Goal: Task Accomplishment & Management: Use online tool/utility

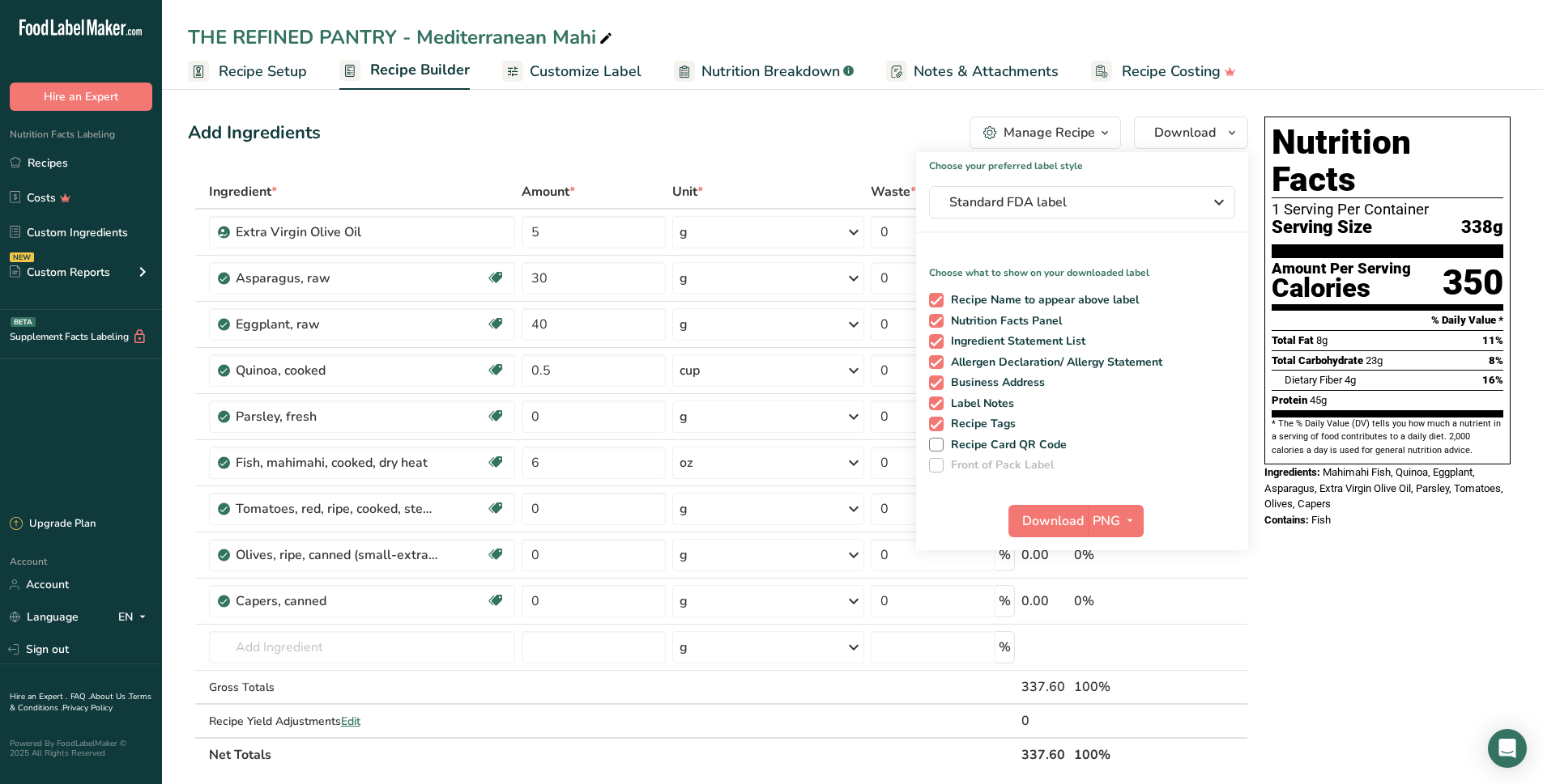
click at [61, 393] on div ".a-20{fill:#fff;} Hire an Expert Nutrition Facts Labeling Recipes Costs Custom …" at bounding box center [80, 253] width 162 height 480
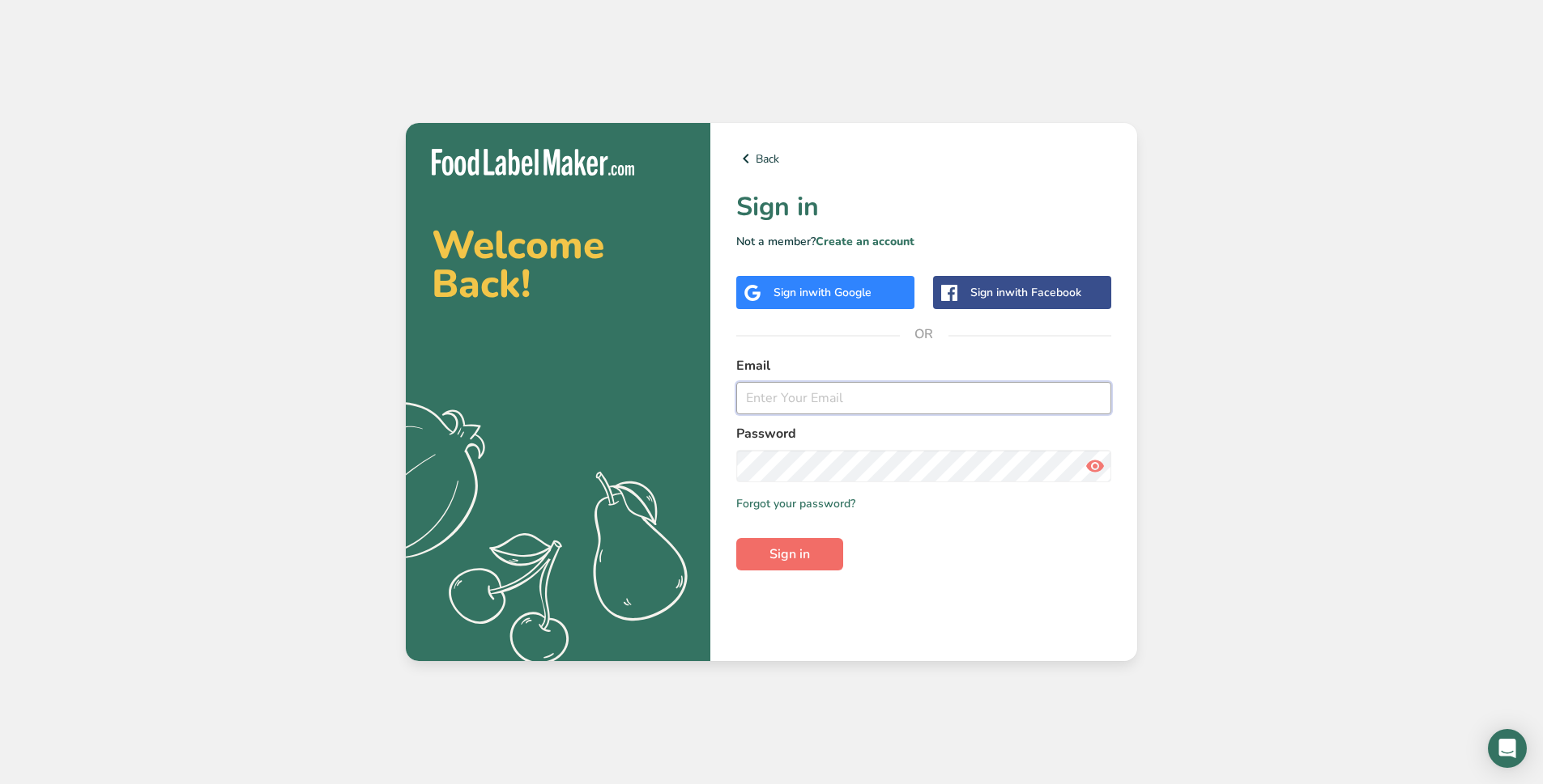
type input "therefinedpantry@gmail.com"
click at [790, 556] on span "Sign in" at bounding box center [789, 555] width 41 height 20
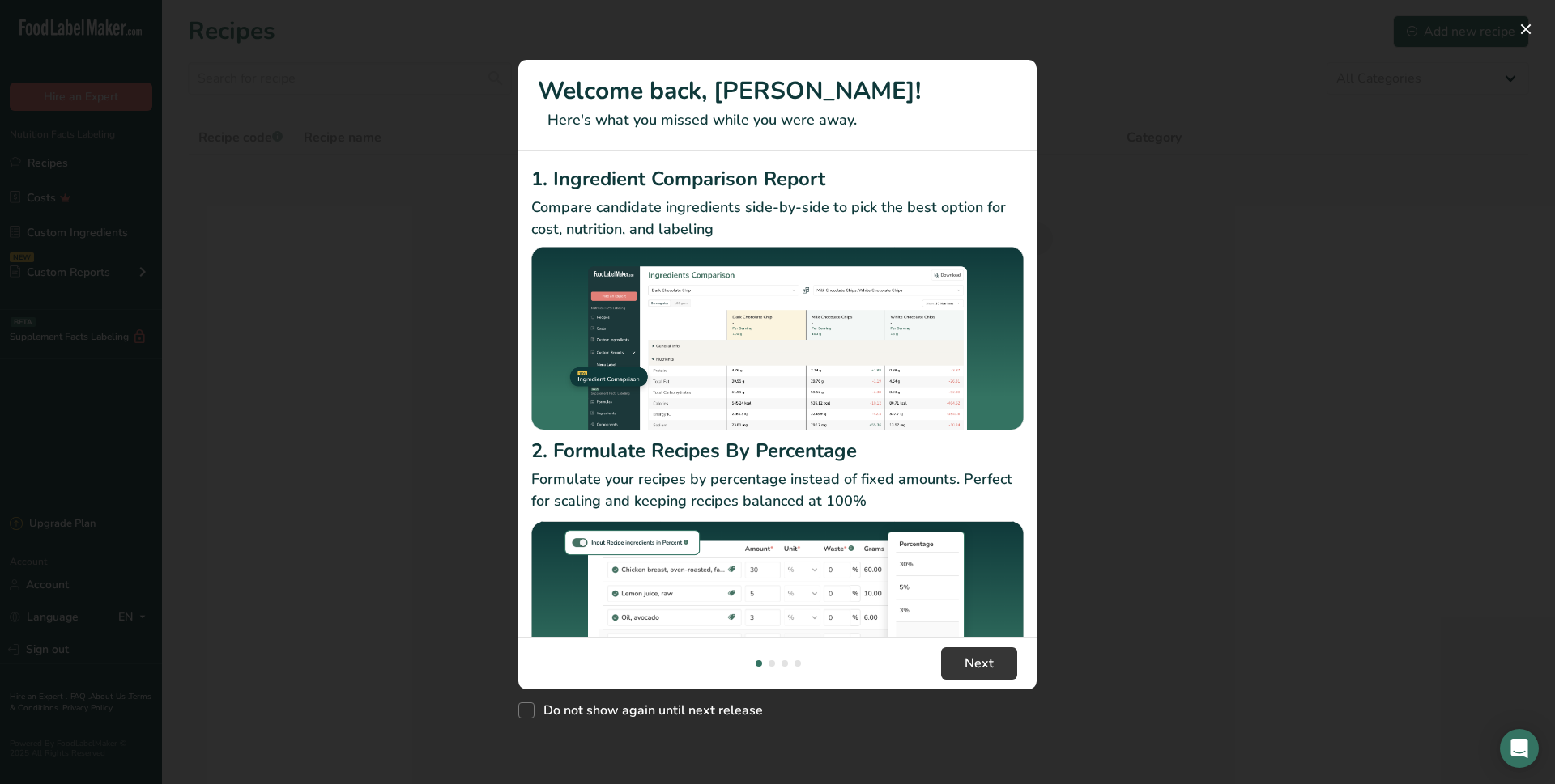
click at [1110, 461] on div "New Features" at bounding box center [778, 392] width 1555 height 784
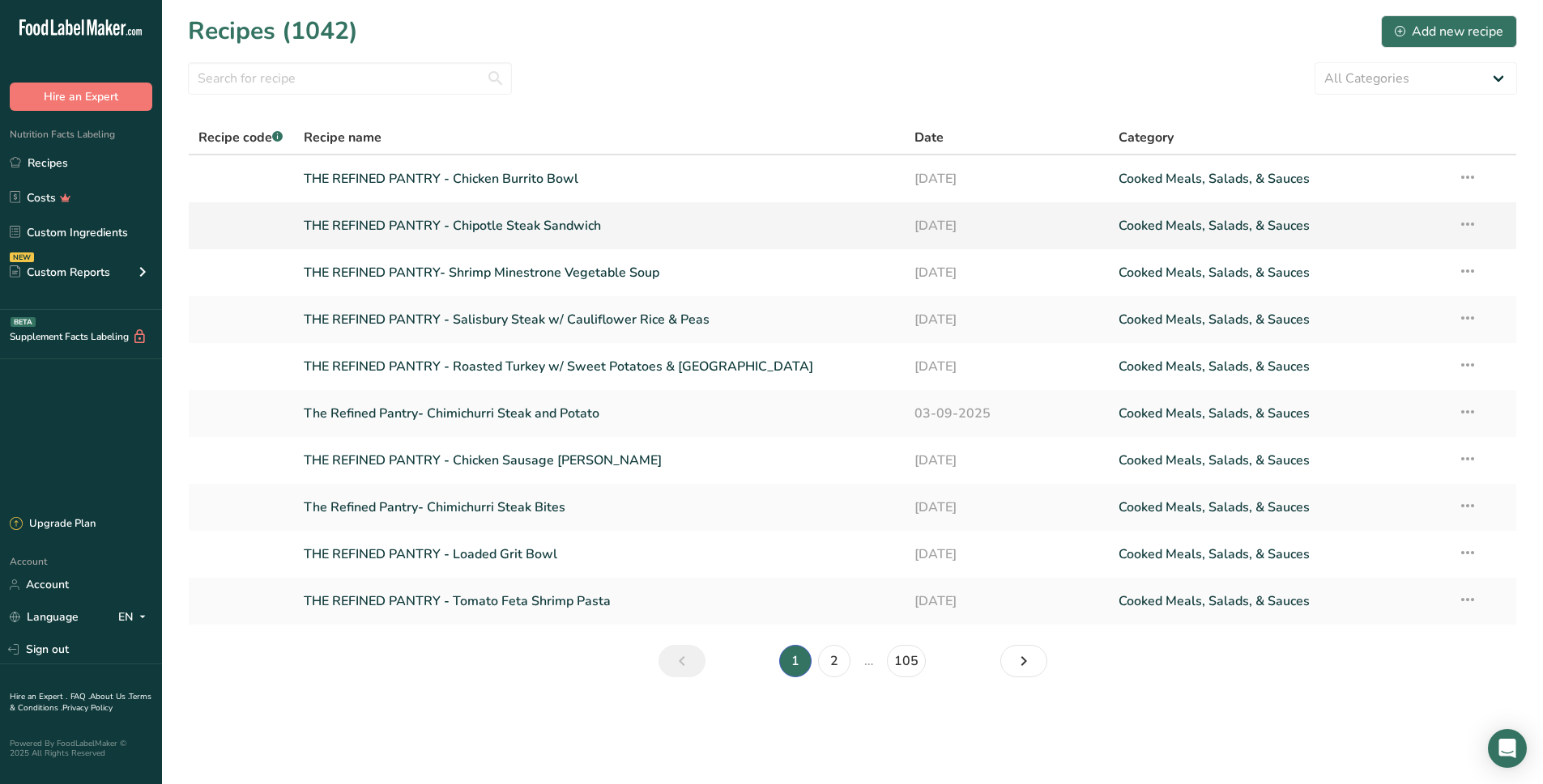
click at [483, 221] on link "THE REFINED PANTRY - Chipotle Steak Sandwich" at bounding box center [600, 225] width 592 height 34
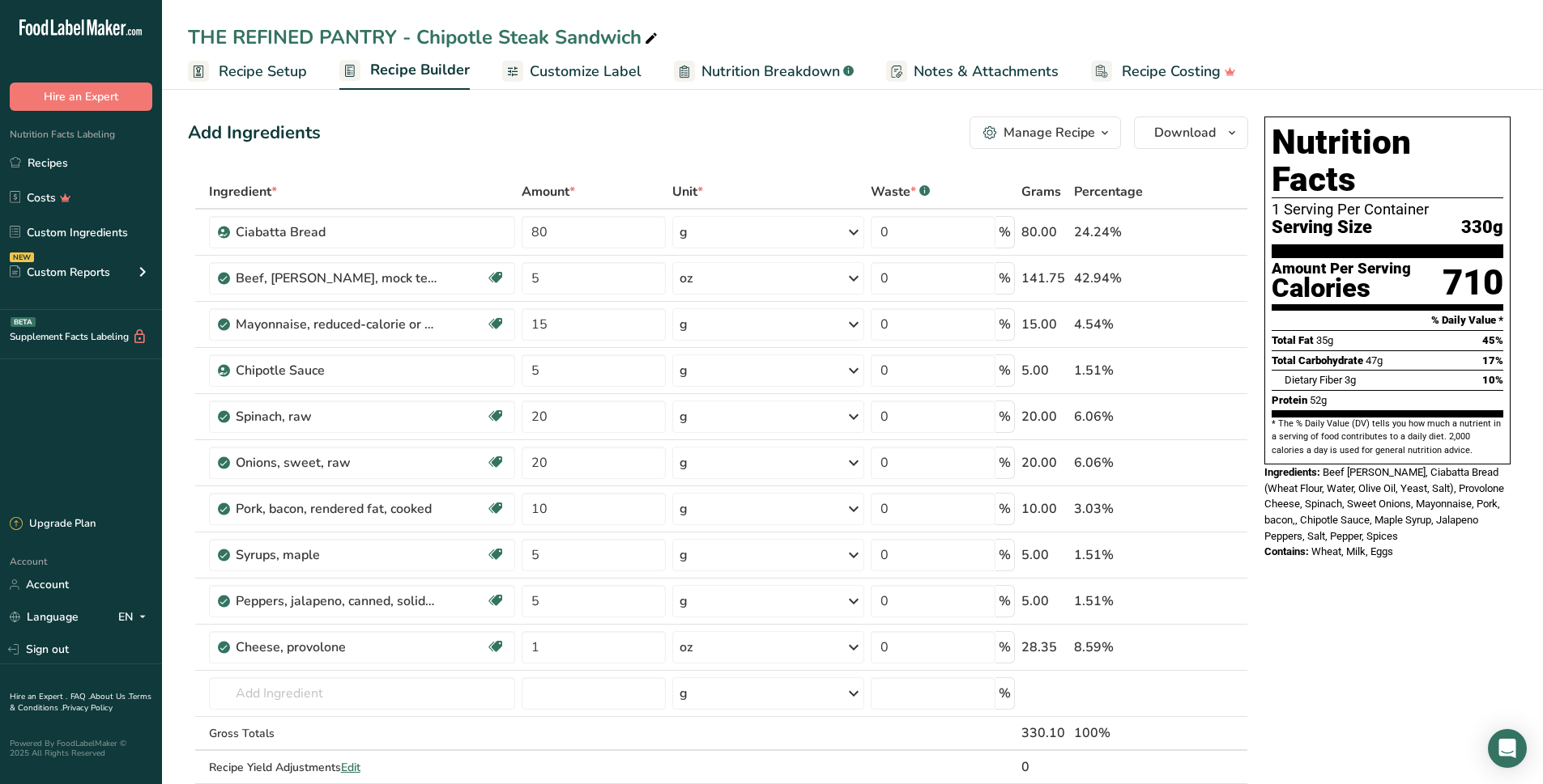
click at [1093, 137] on div "Manage Recipe" at bounding box center [1050, 133] width 91 height 20
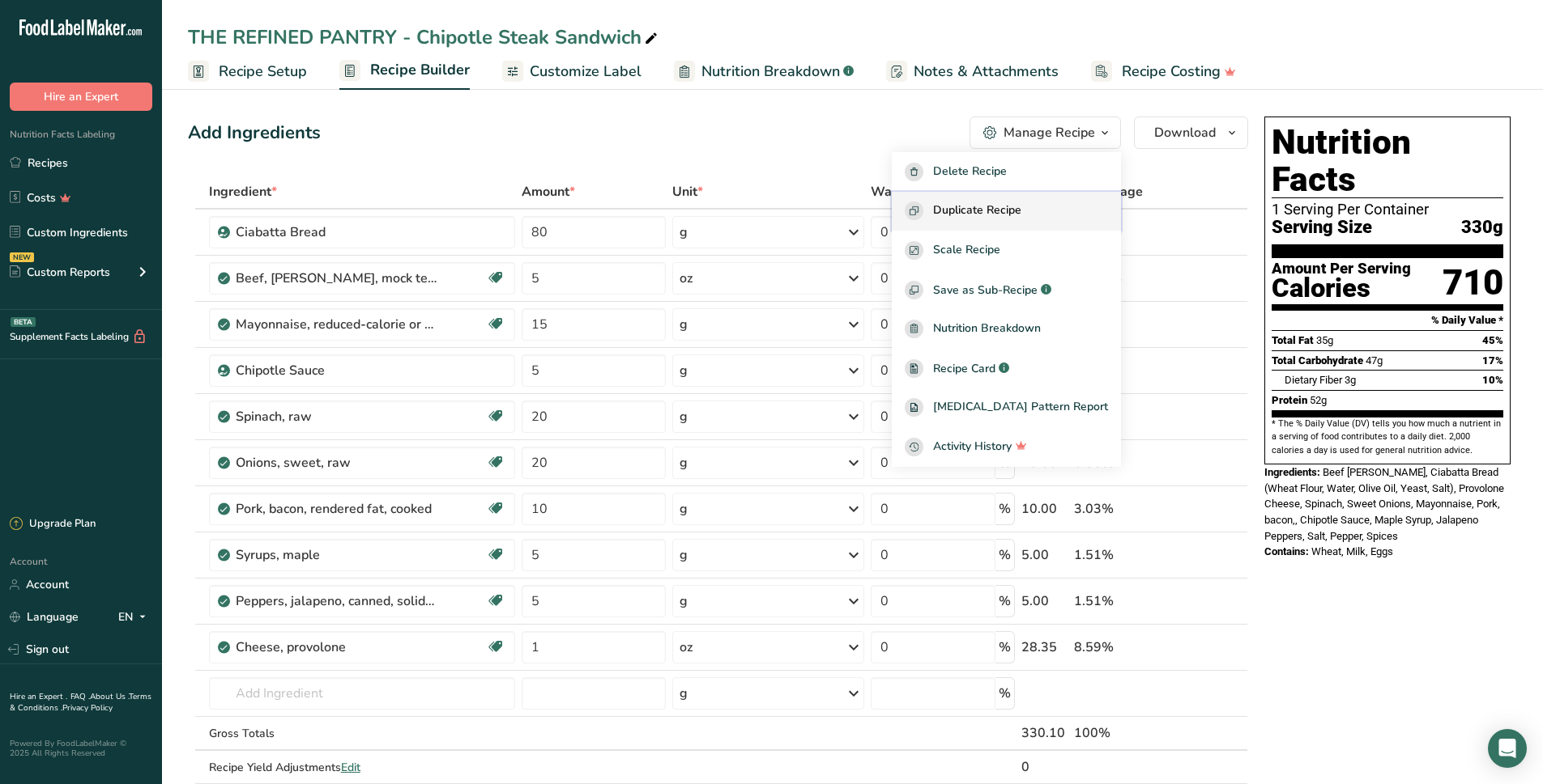
click at [1013, 206] on span "Duplicate Recipe" at bounding box center [977, 210] width 88 height 19
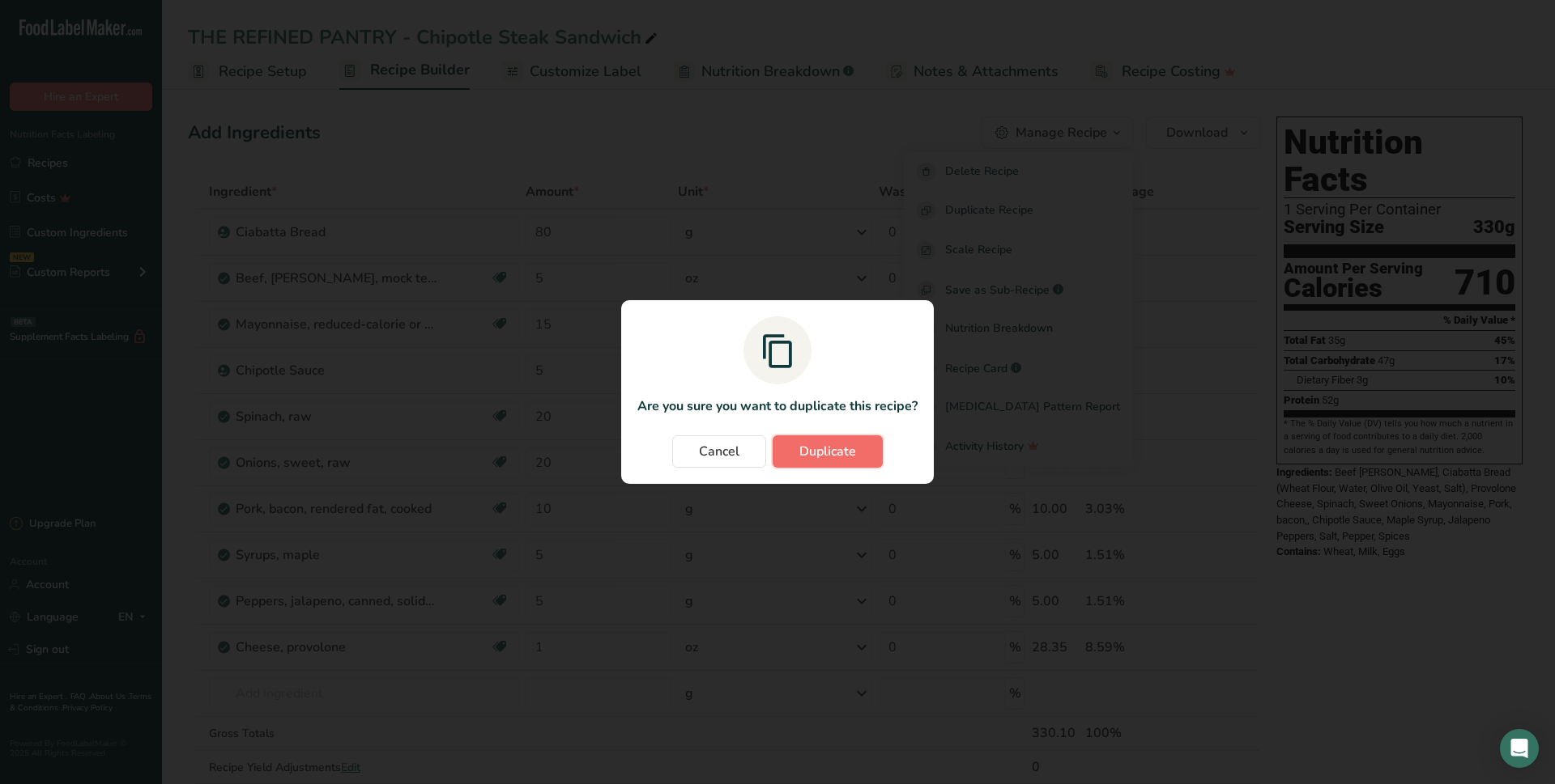
click at [854, 446] on span "Duplicate" at bounding box center [827, 452] width 57 height 20
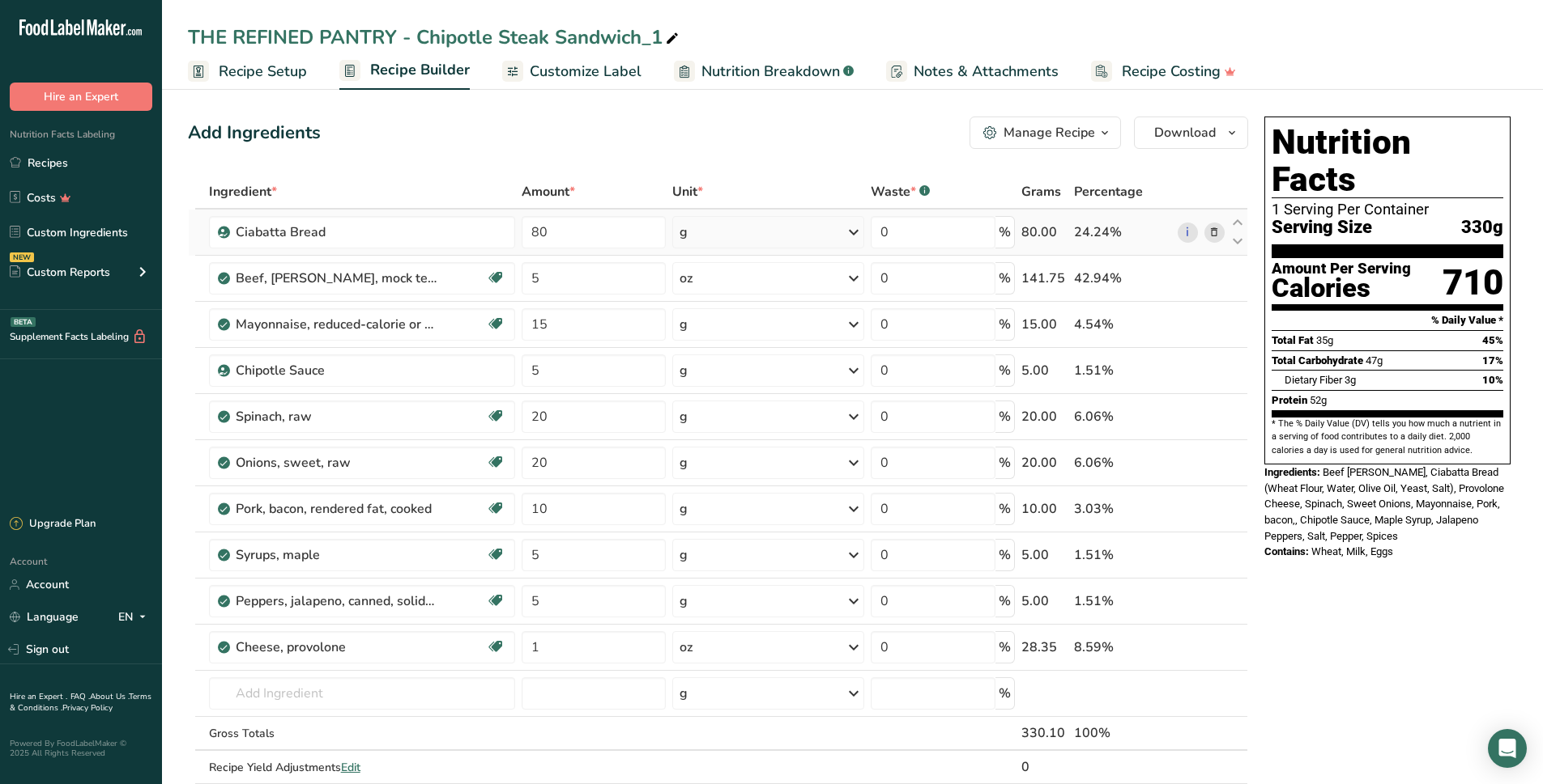
click at [1215, 234] on icon at bounding box center [1213, 232] width 11 height 17
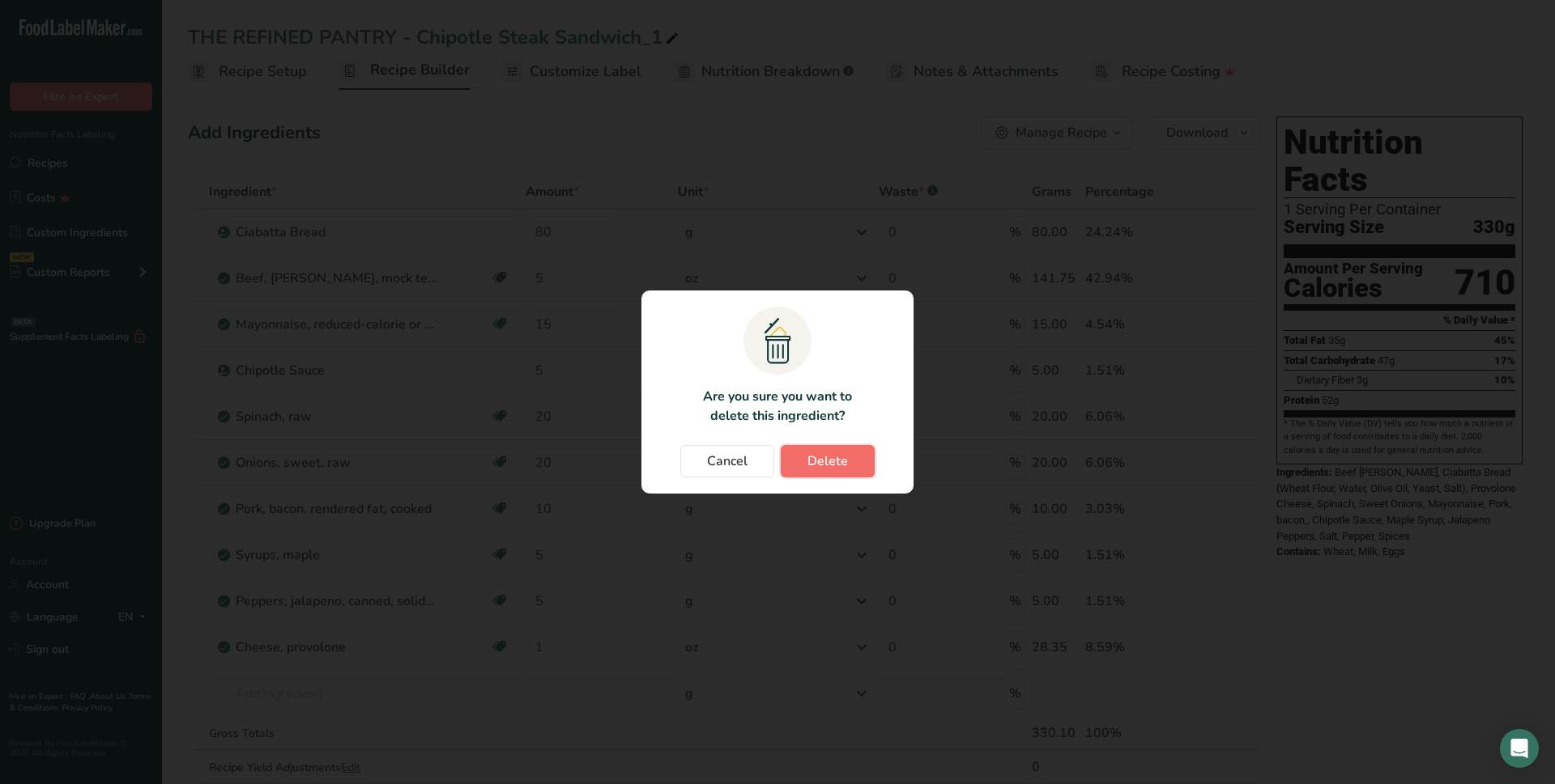
click at [819, 465] on span "Delete" at bounding box center [827, 461] width 41 height 20
type input "5"
type input "15"
type input "5"
type input "20"
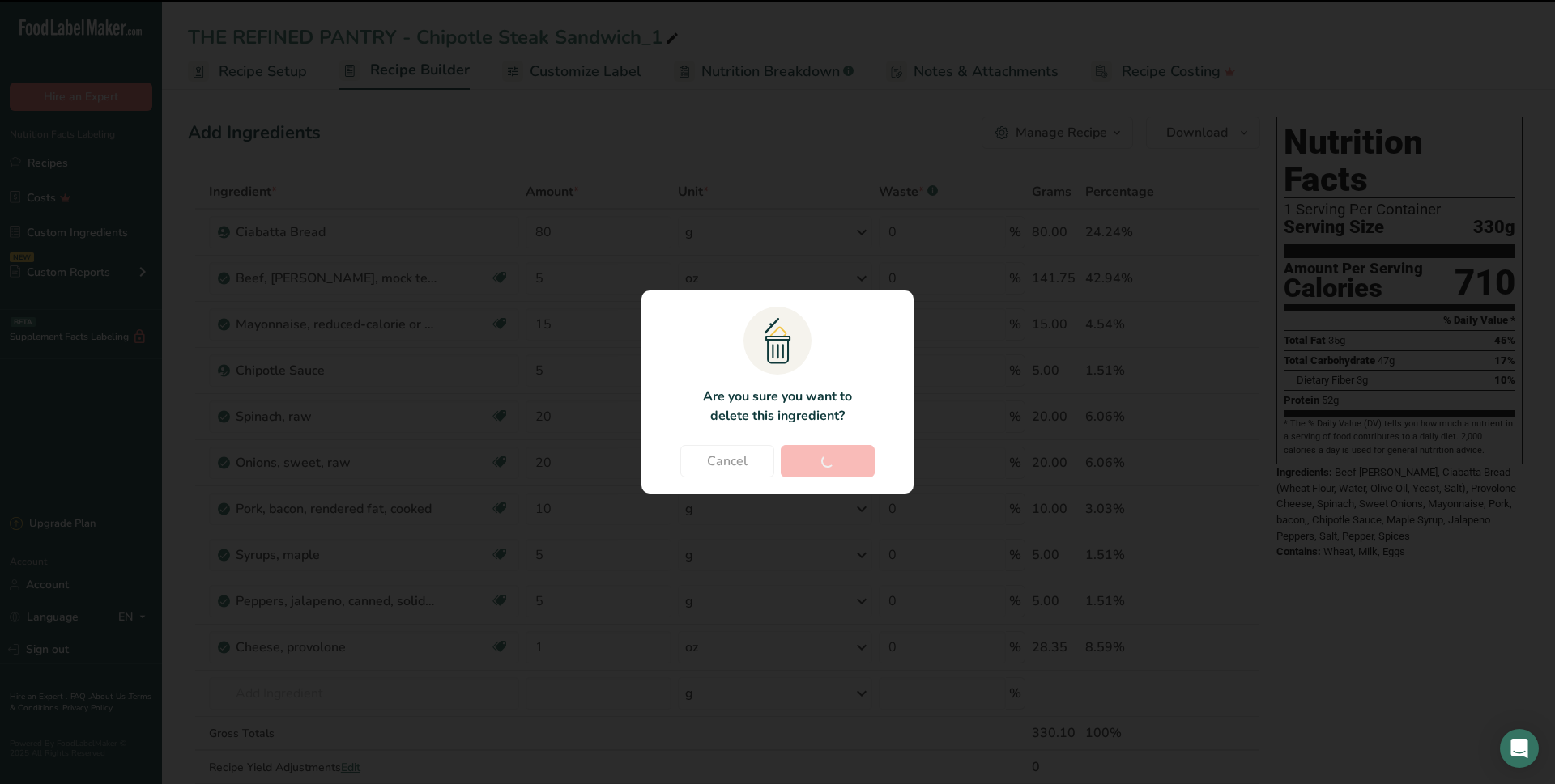
type input "10"
type input "5"
type input "1"
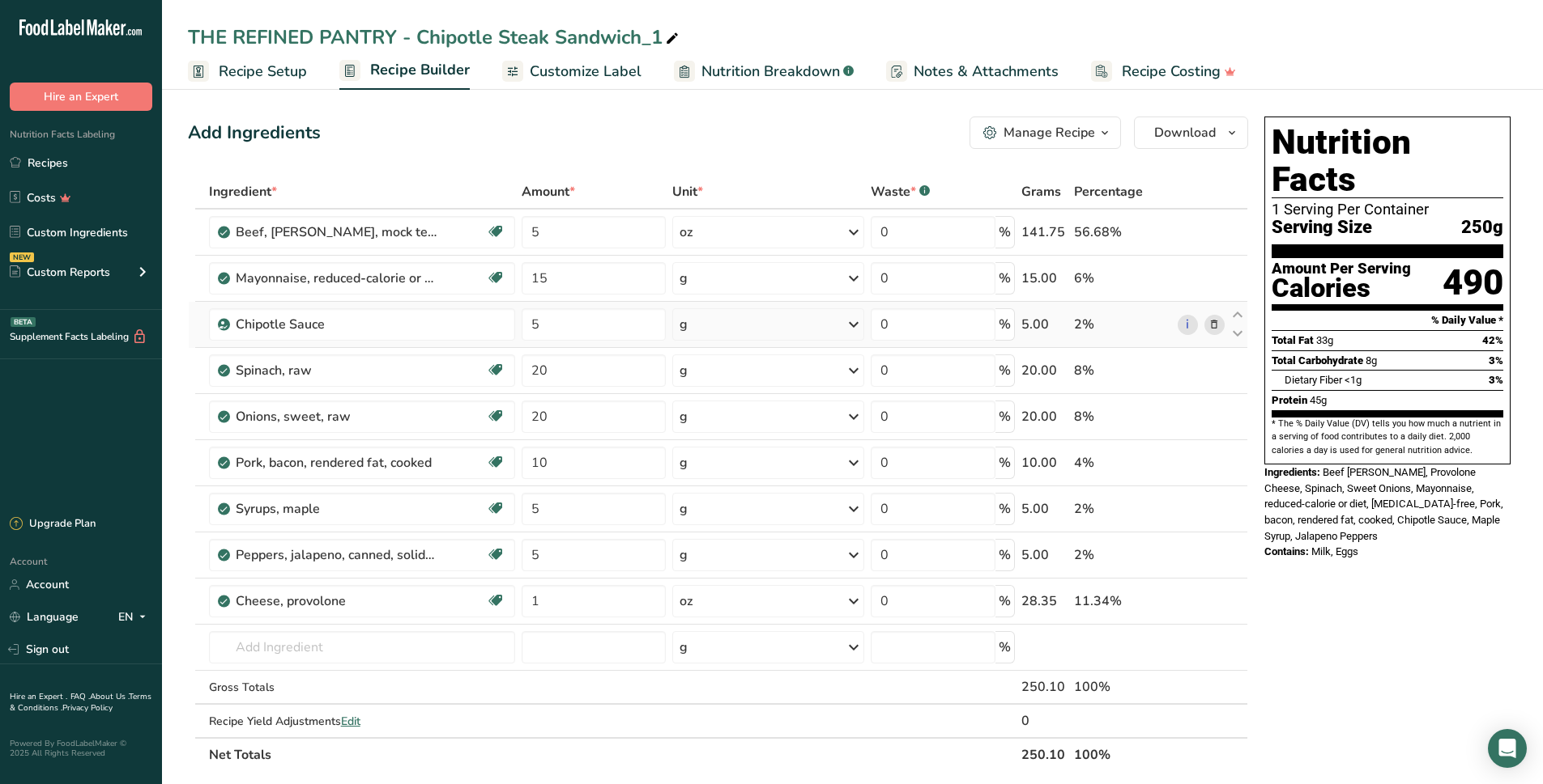
click at [1209, 325] on icon at bounding box center [1213, 325] width 11 height 17
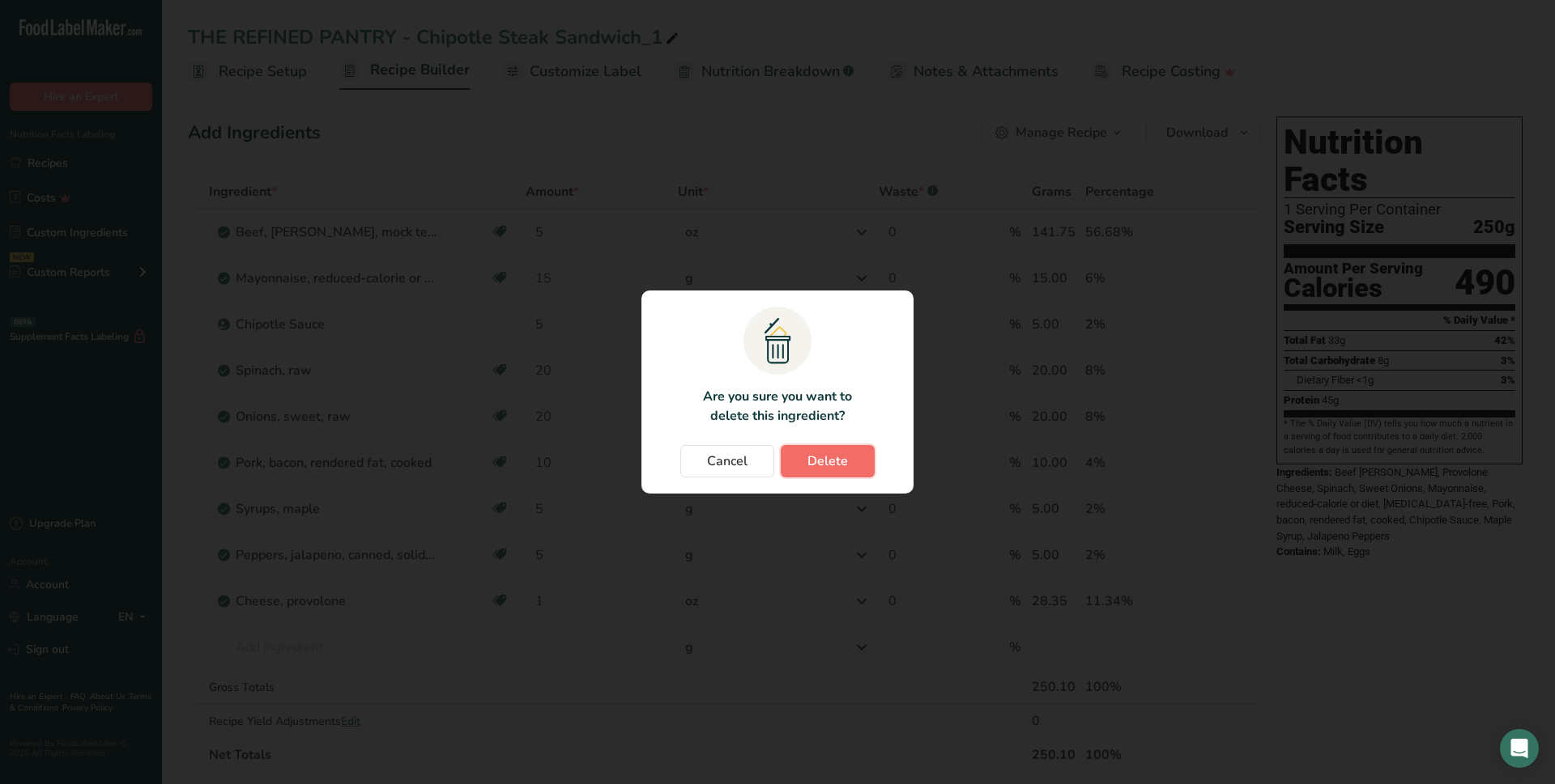
click at [828, 460] on span "Delete" at bounding box center [827, 461] width 41 height 20
type input "20"
type input "10"
type input "5"
type input "1"
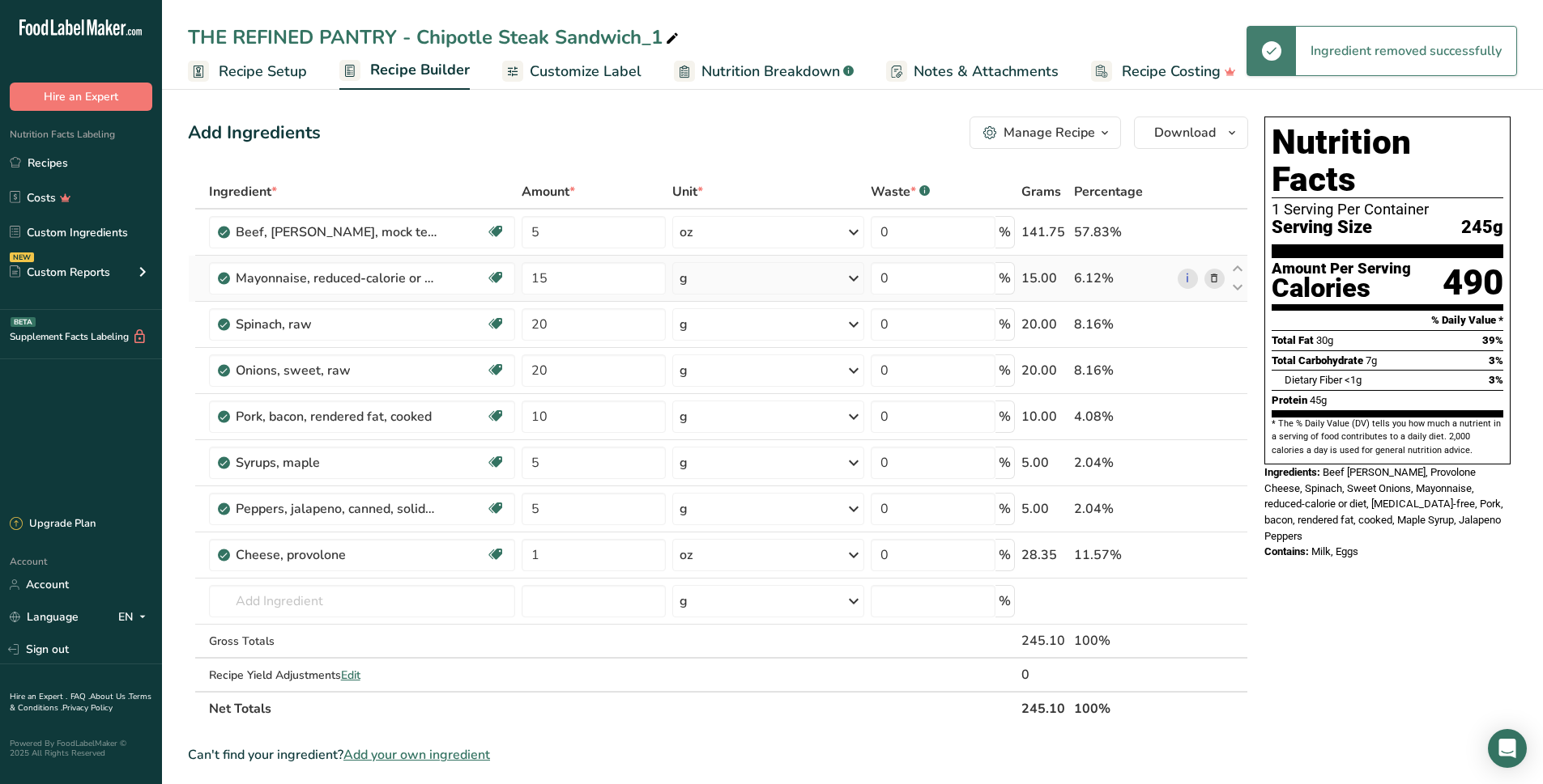
click at [1206, 286] on span at bounding box center [1214, 279] width 20 height 20
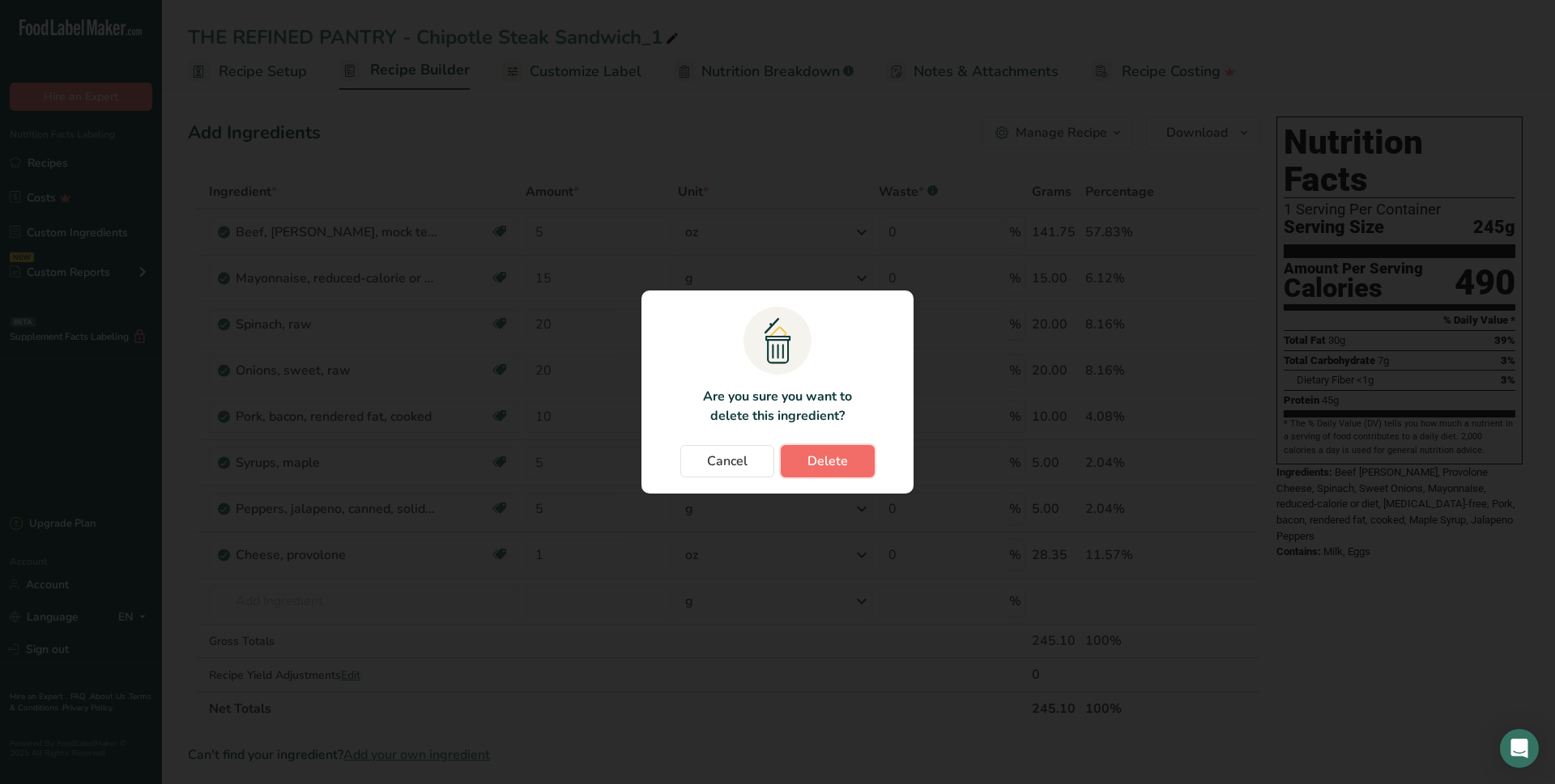
click at [788, 465] on button "Delete" at bounding box center [827, 461] width 94 height 33
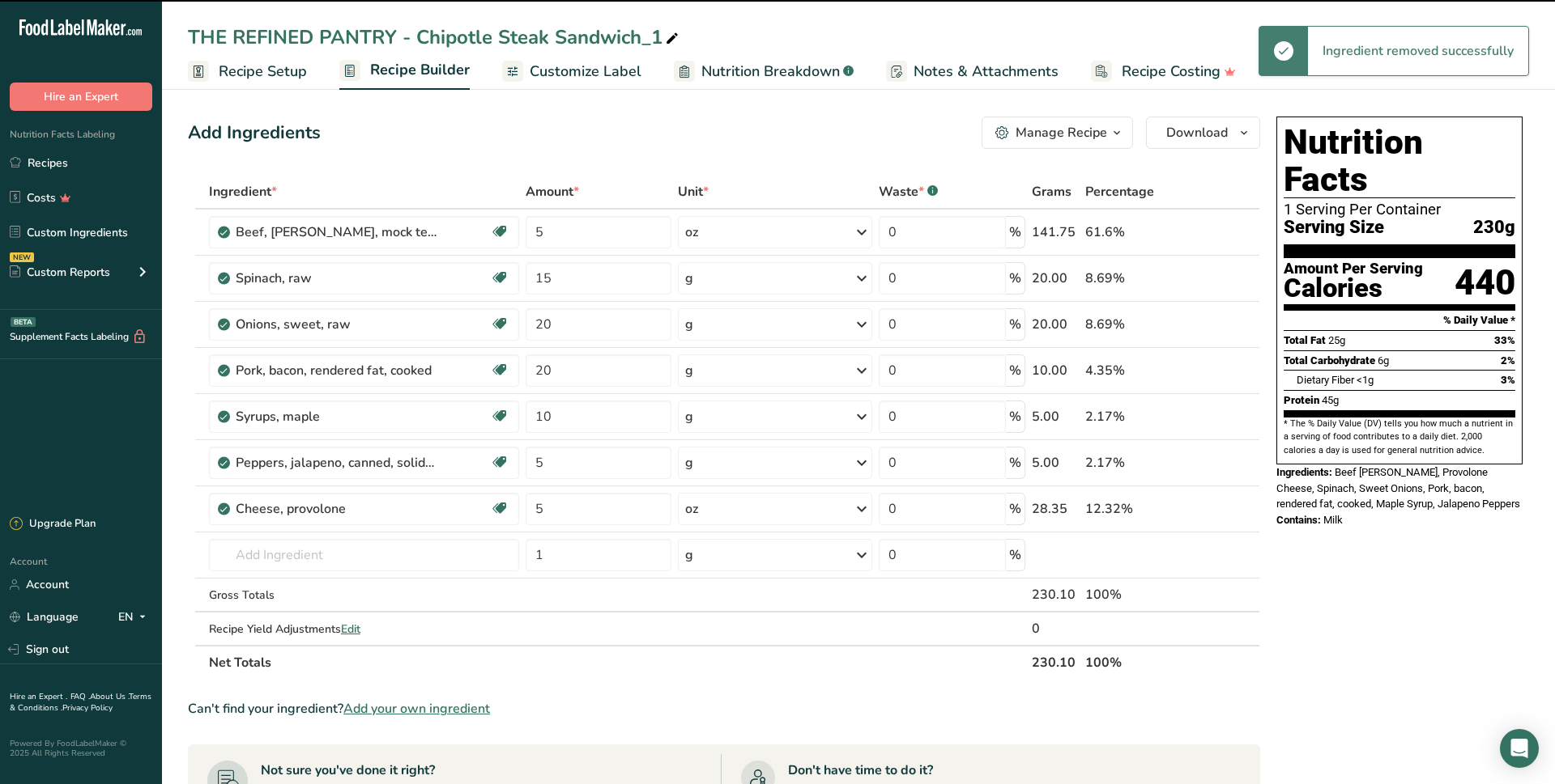
type input "20"
type input "10"
type input "5"
type input "1"
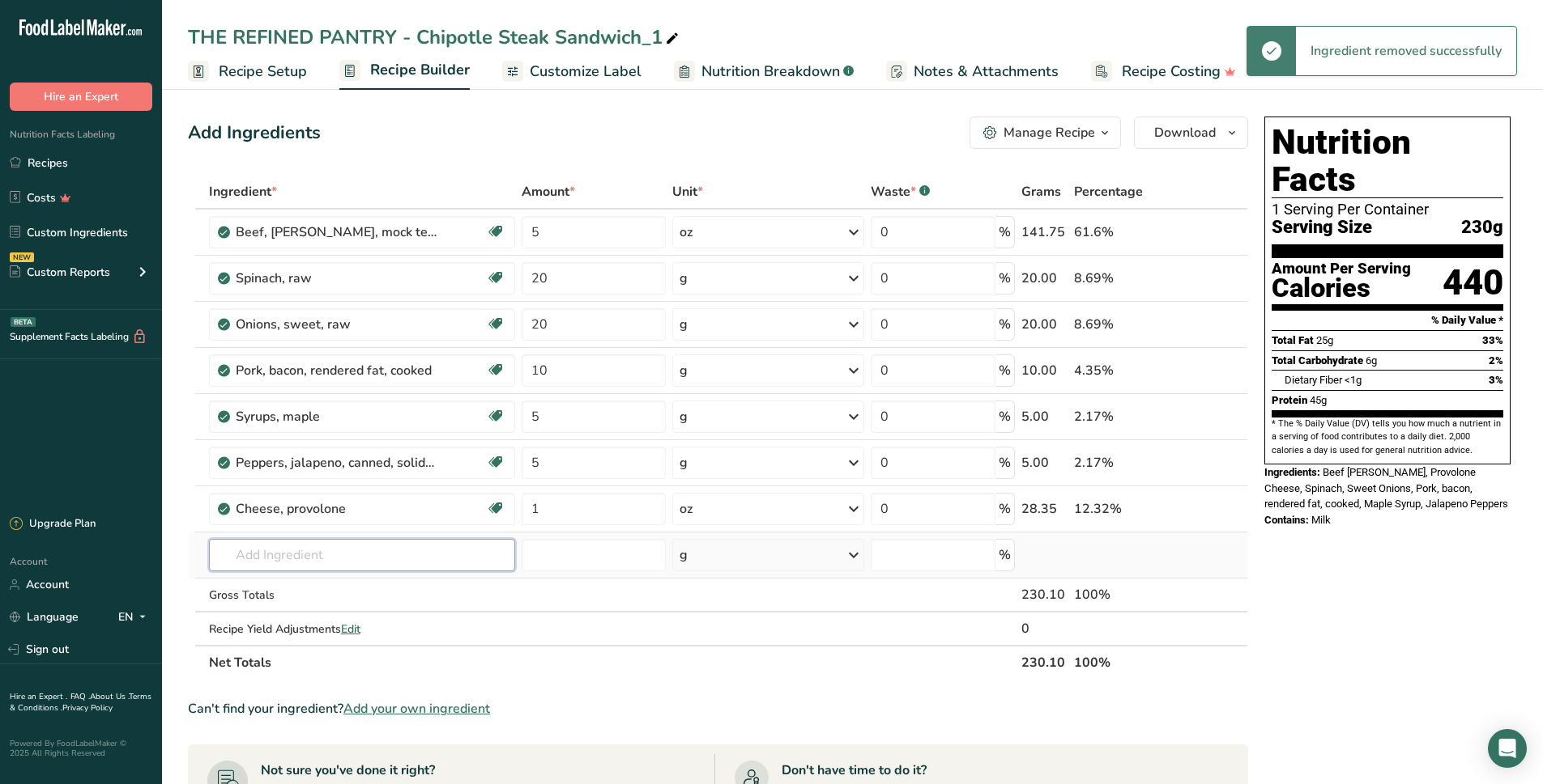
click at [295, 559] on input "text" at bounding box center [361, 555] width 307 height 33
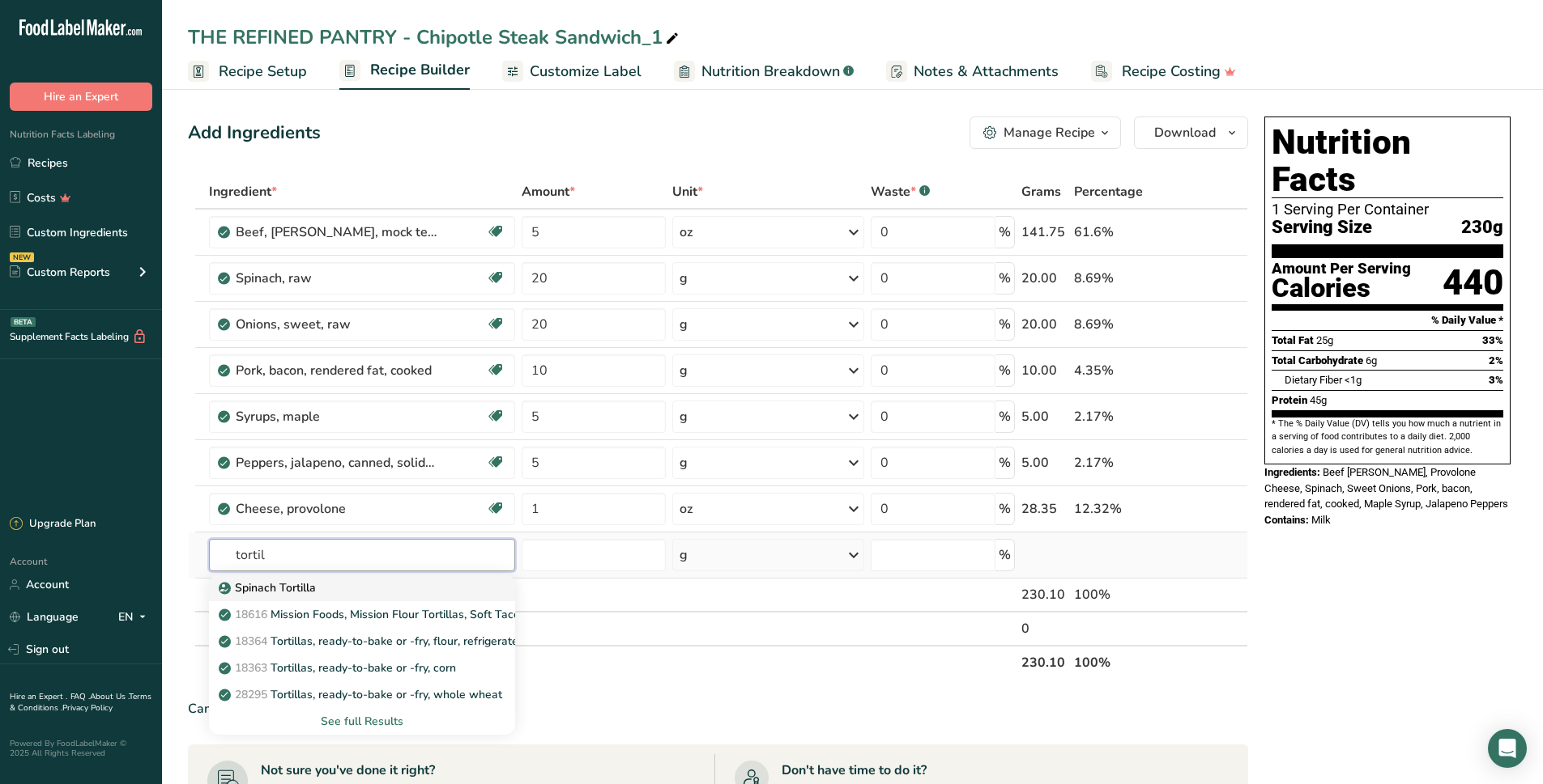
type input "tortil"
click at [325, 588] on div "Spinach Tortilla" at bounding box center [349, 588] width 255 height 17
type input "Spinach Tortilla"
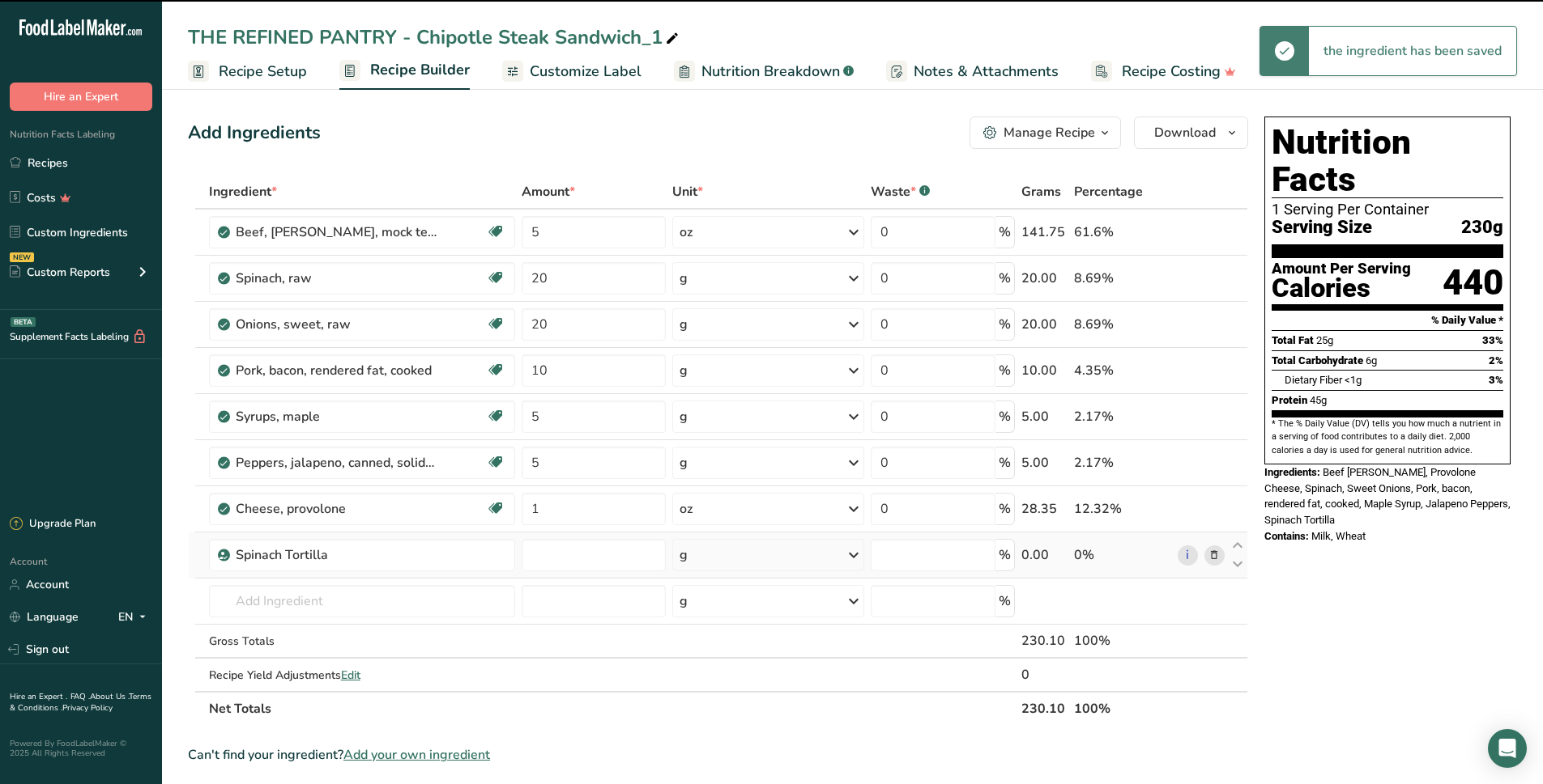
type input "0"
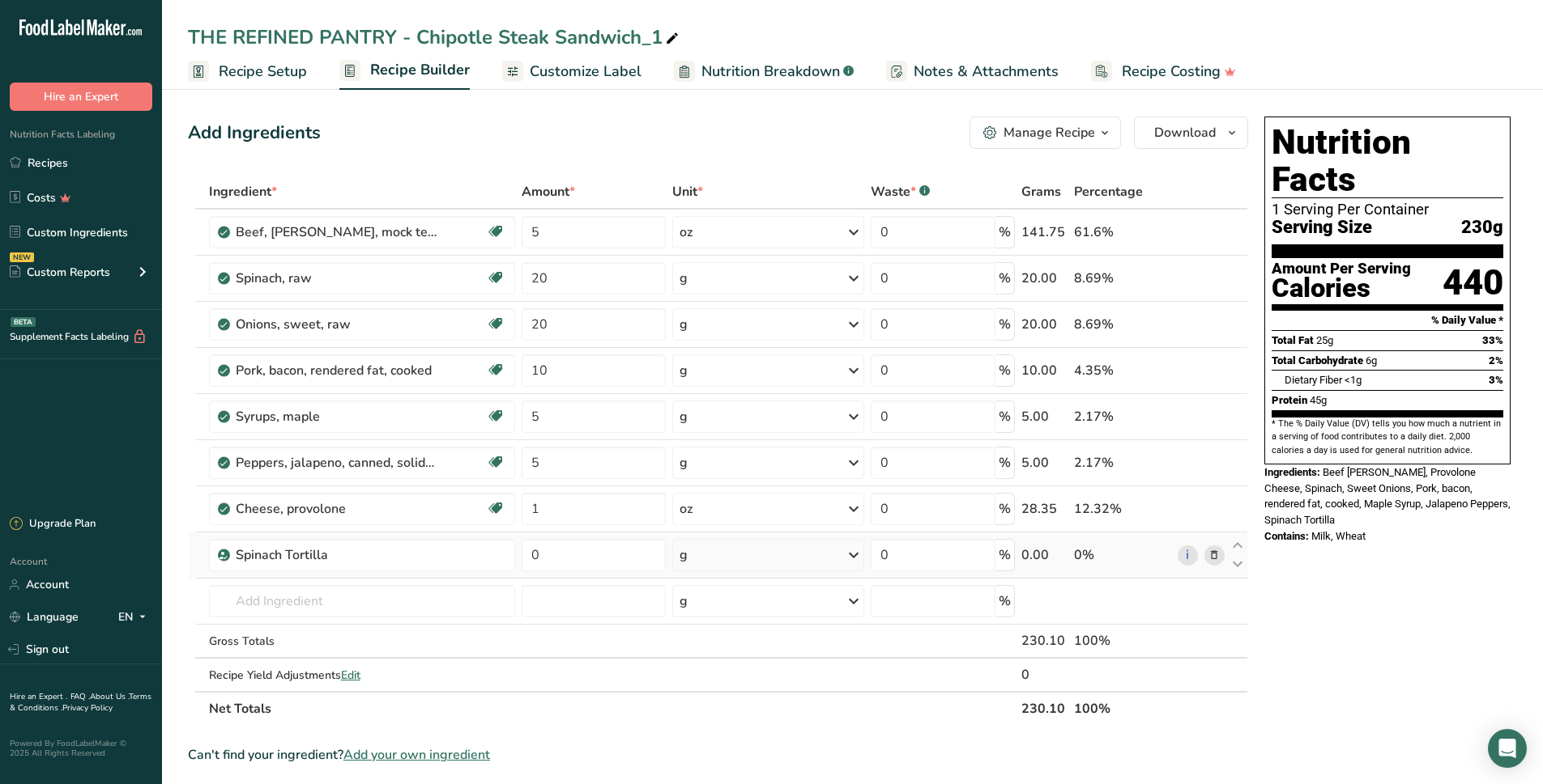
click at [563, 72] on span "Customize Label" at bounding box center [585, 71] width 112 height 22
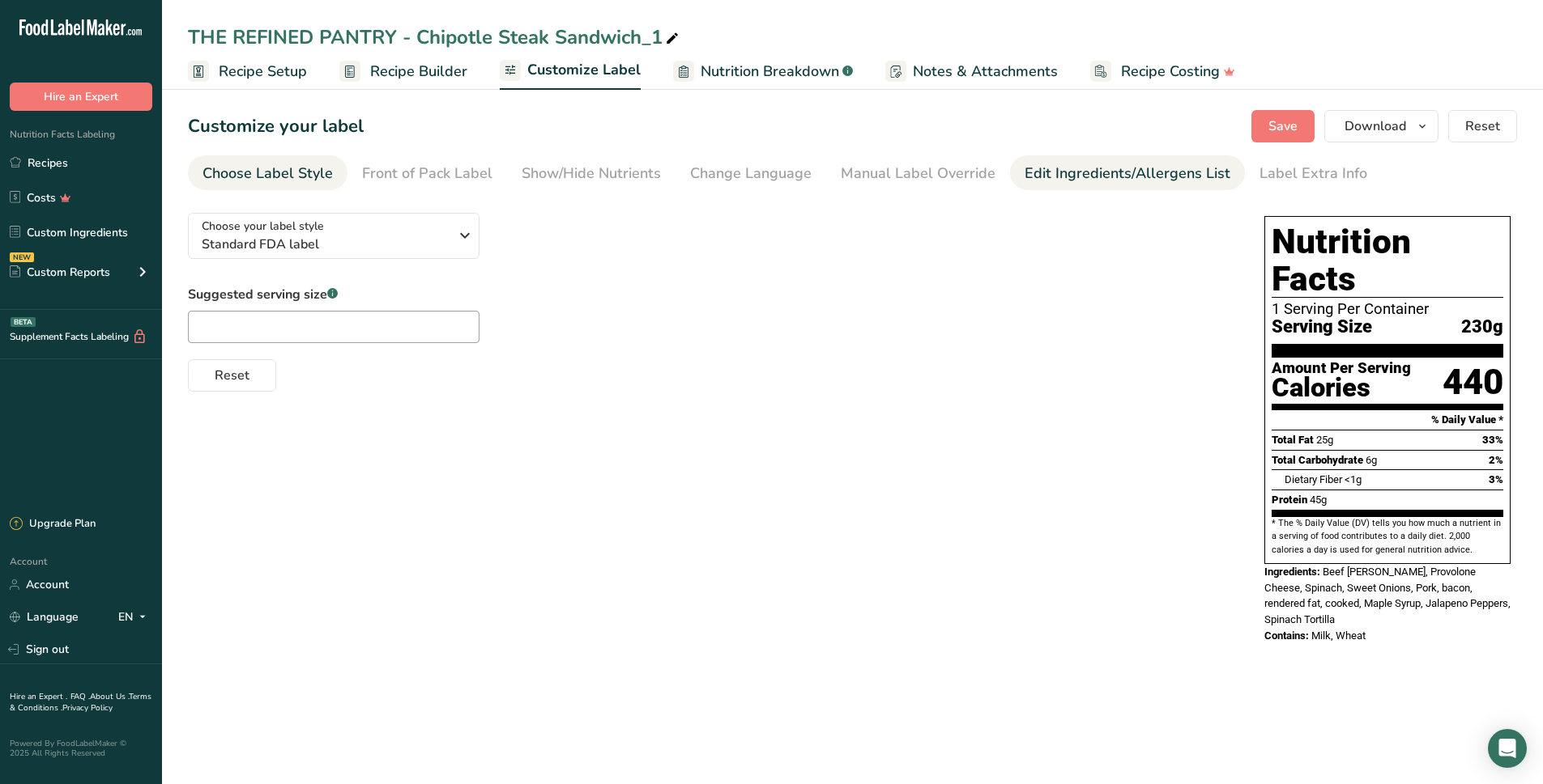
click at [1025, 172] on div "Edit Ingredients/Allergens List" at bounding box center [1127, 174] width 206 height 22
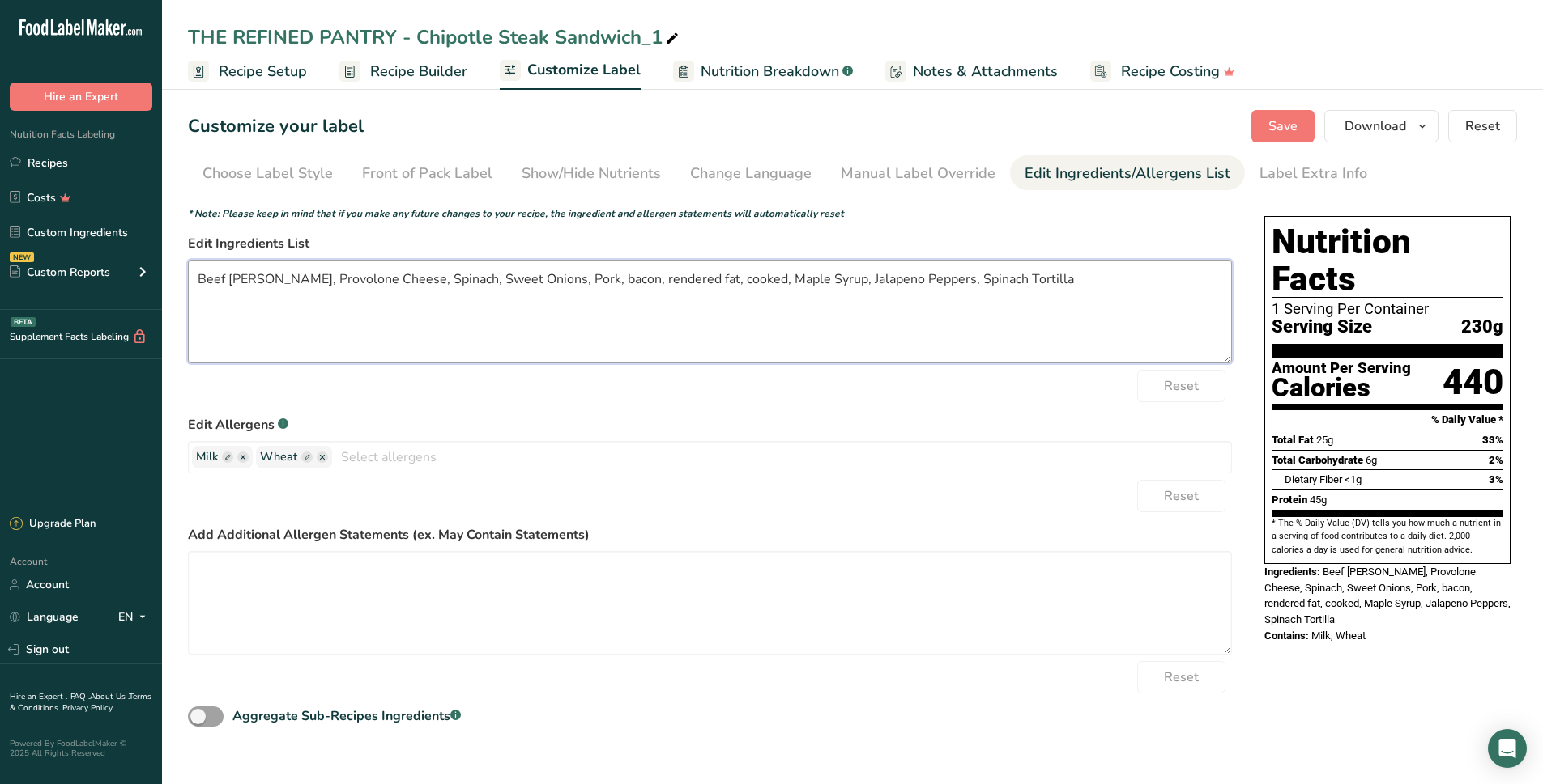
drag, startPoint x: 1016, startPoint y: 272, endPoint x: 917, endPoint y: 275, distance: 99.0
click at [917, 275] on textarea "Beef Chuck, Provolone Cheese, Spinach, Sweet Onions, Pork, bacon, rendered fat,…" at bounding box center [709, 312] width 1044 height 103
click at [385, 68] on span "Recipe Builder" at bounding box center [419, 71] width 97 height 22
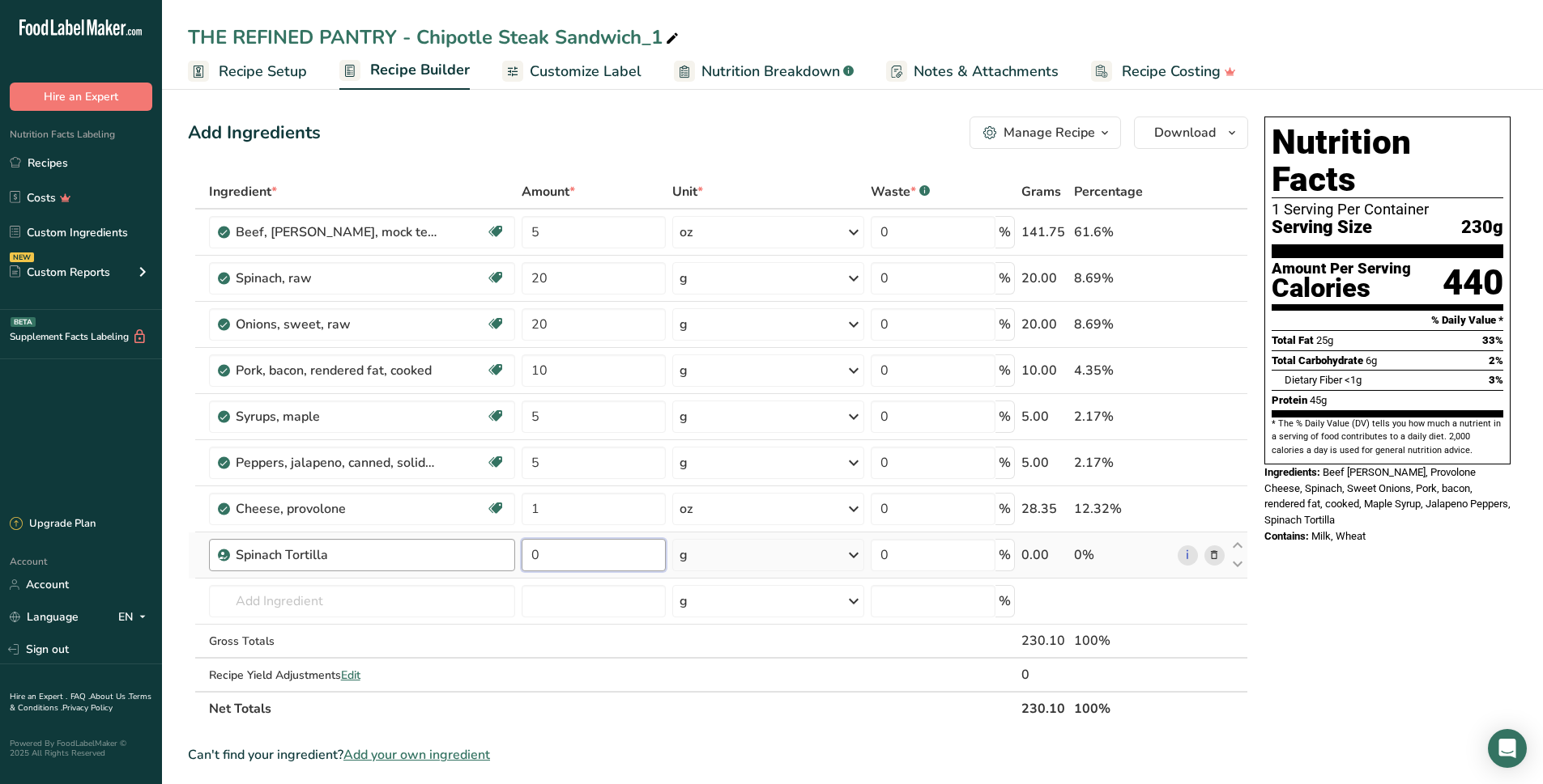
drag, startPoint x: 560, startPoint y: 556, endPoint x: 435, endPoint y: 557, distance: 125.0
click at [437, 557] on tr "Spinach Tortilla 0 g Weight Units g kg mg See more Volume Units l Volume units …" at bounding box center [718, 556] width 1058 height 46
type input "60"
click at [1302, 567] on div "Nutrition Facts 1 Serving Per Container Serving Size 230g Amount Per Serving Ca…" at bounding box center [1387, 721] width 259 height 1223
click at [595, 72] on span "Customize Label" at bounding box center [585, 71] width 112 height 22
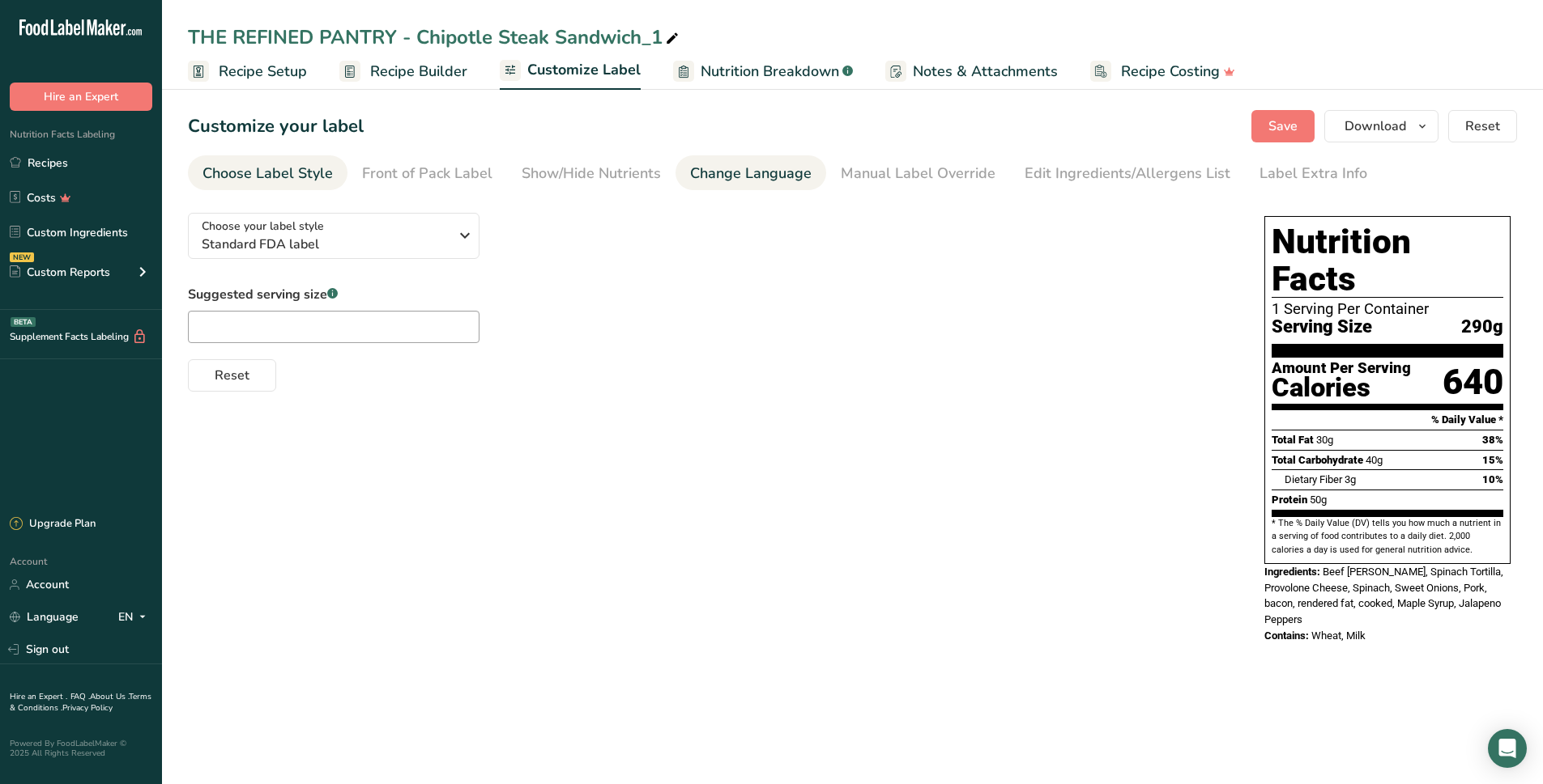
click at [760, 175] on div "Change Language" at bounding box center [751, 174] width 121 height 22
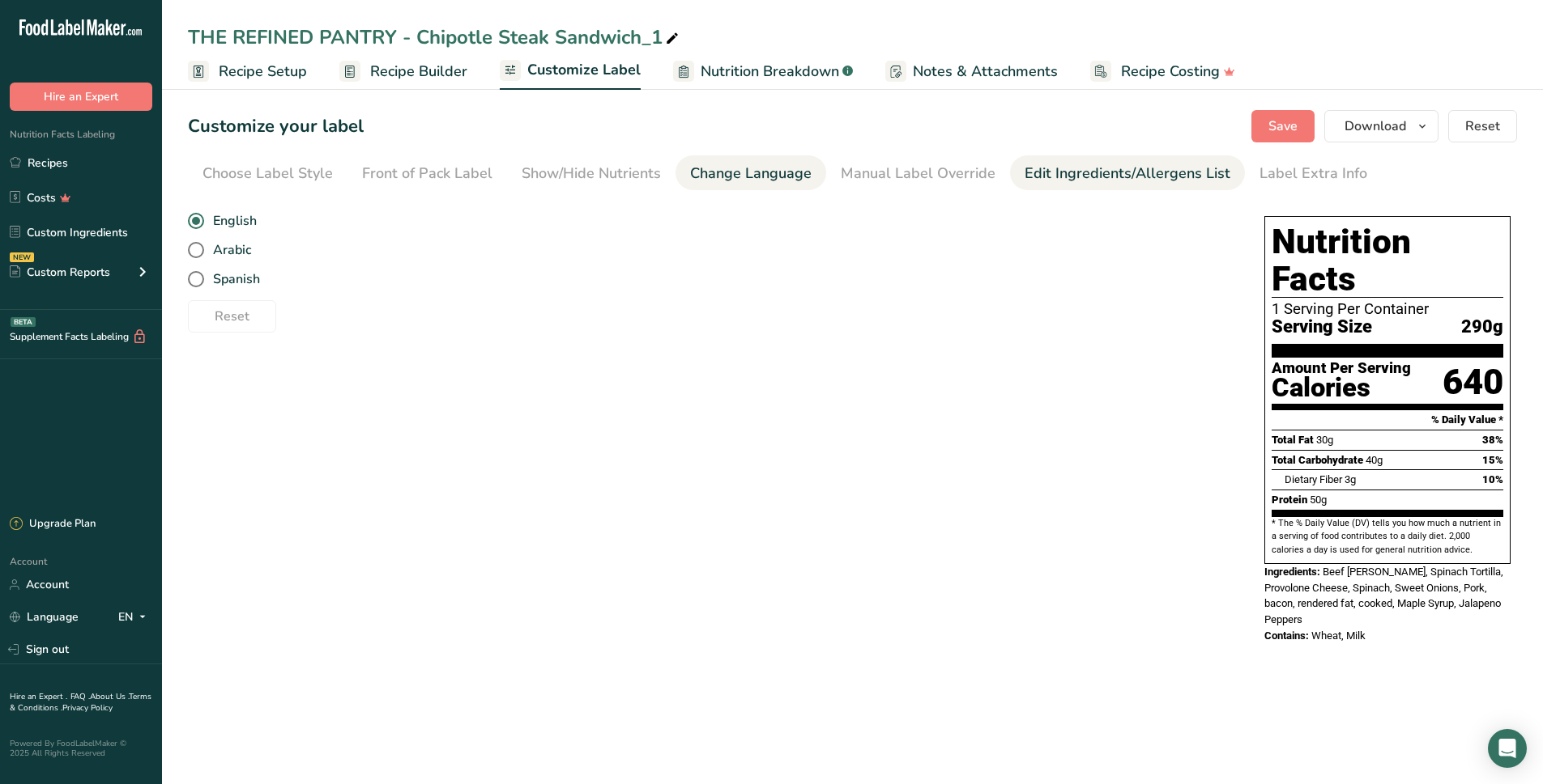
click at [1052, 173] on div "Edit Ingredients/Allergens List" at bounding box center [1127, 174] width 206 height 22
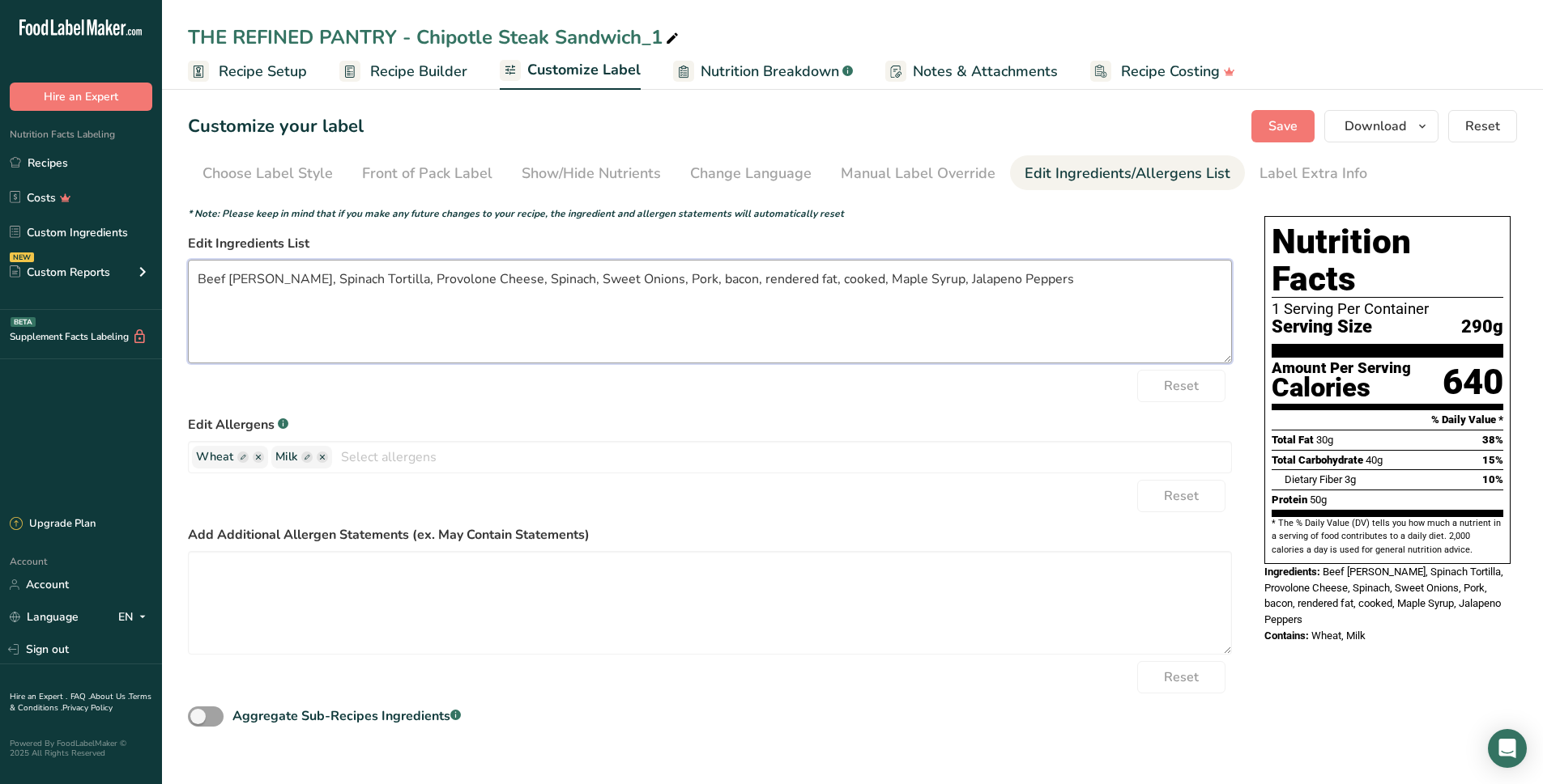
click at [298, 279] on textarea "Beef Chuck, Spinach Tortilla, Provolone Cheese, Spinach, Sweet Onions, Pork, ba…" at bounding box center [709, 312] width 1044 height 103
click at [344, 275] on textarea "Beef Chuck, Tortilla, Provolone Cheese, Spinach, Sweet Onions, Pork, bacon, ren…" at bounding box center [709, 312] width 1044 height 103
drag, startPoint x: 770, startPoint y: 279, endPoint x: 652, endPoint y: 288, distance: 118.3
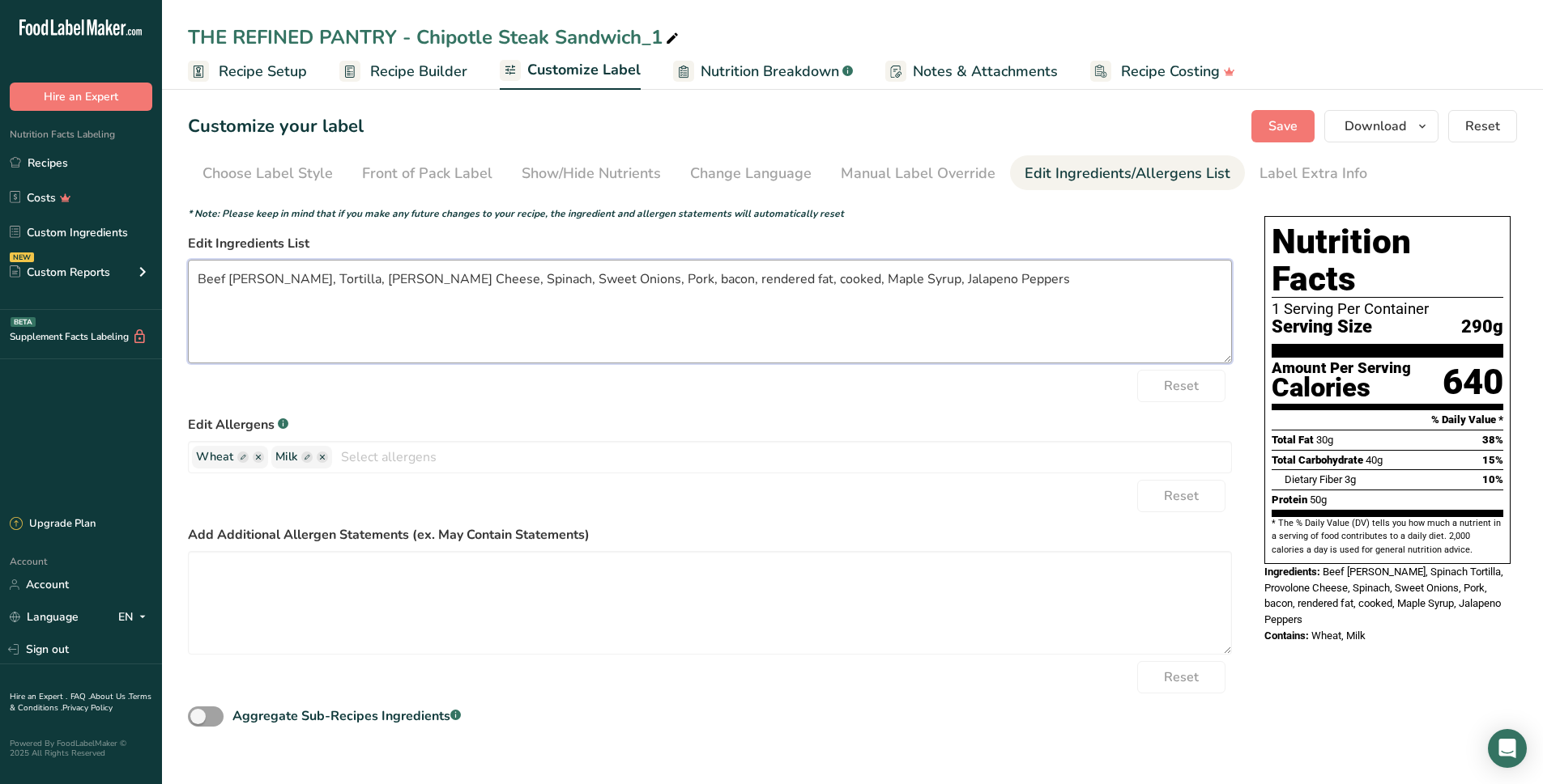
click at [652, 288] on textarea "Beef Chuck, Tortilla, Pepper Jack Cheese, Spinach, Sweet Onions, Pork, bacon, r…" at bounding box center [709, 312] width 1044 height 103
click at [867, 274] on textarea "Beef Chuck, Tortilla, Pepper Jack Cheese, Spinach, Sweet Onions, Pork, bacon, M…" at bounding box center [709, 312] width 1044 height 103
click at [1301, 133] on button "Save" at bounding box center [1283, 126] width 64 height 33
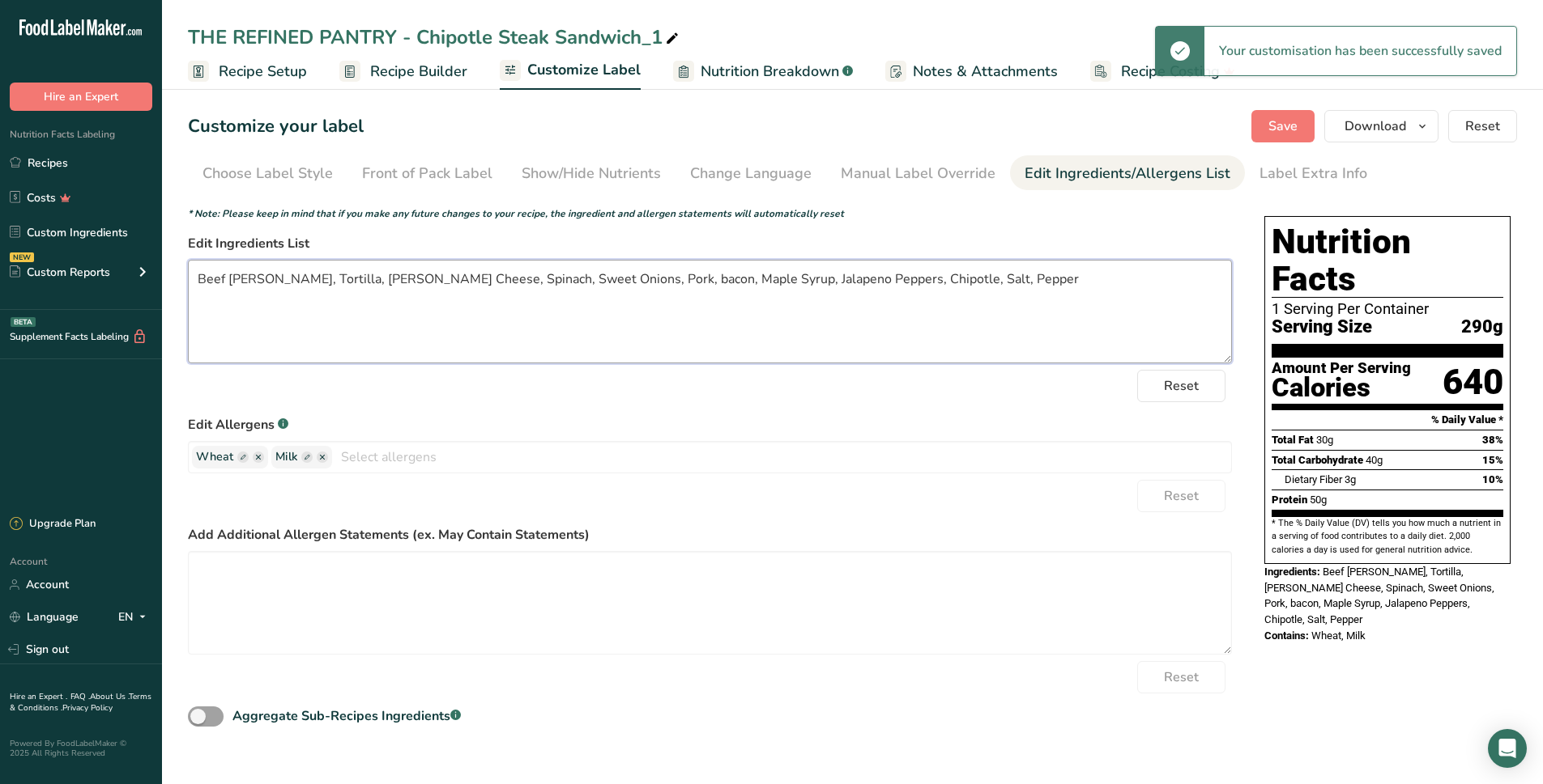
drag, startPoint x: 720, startPoint y: 273, endPoint x: 664, endPoint y: 276, distance: 56.1
click at [664, 276] on textarea "Beef Chuck, Tortilla, Pepper Jack Cheese, Spinach, Sweet Onions, Pork, bacon, M…" at bounding box center [709, 312] width 1044 height 103
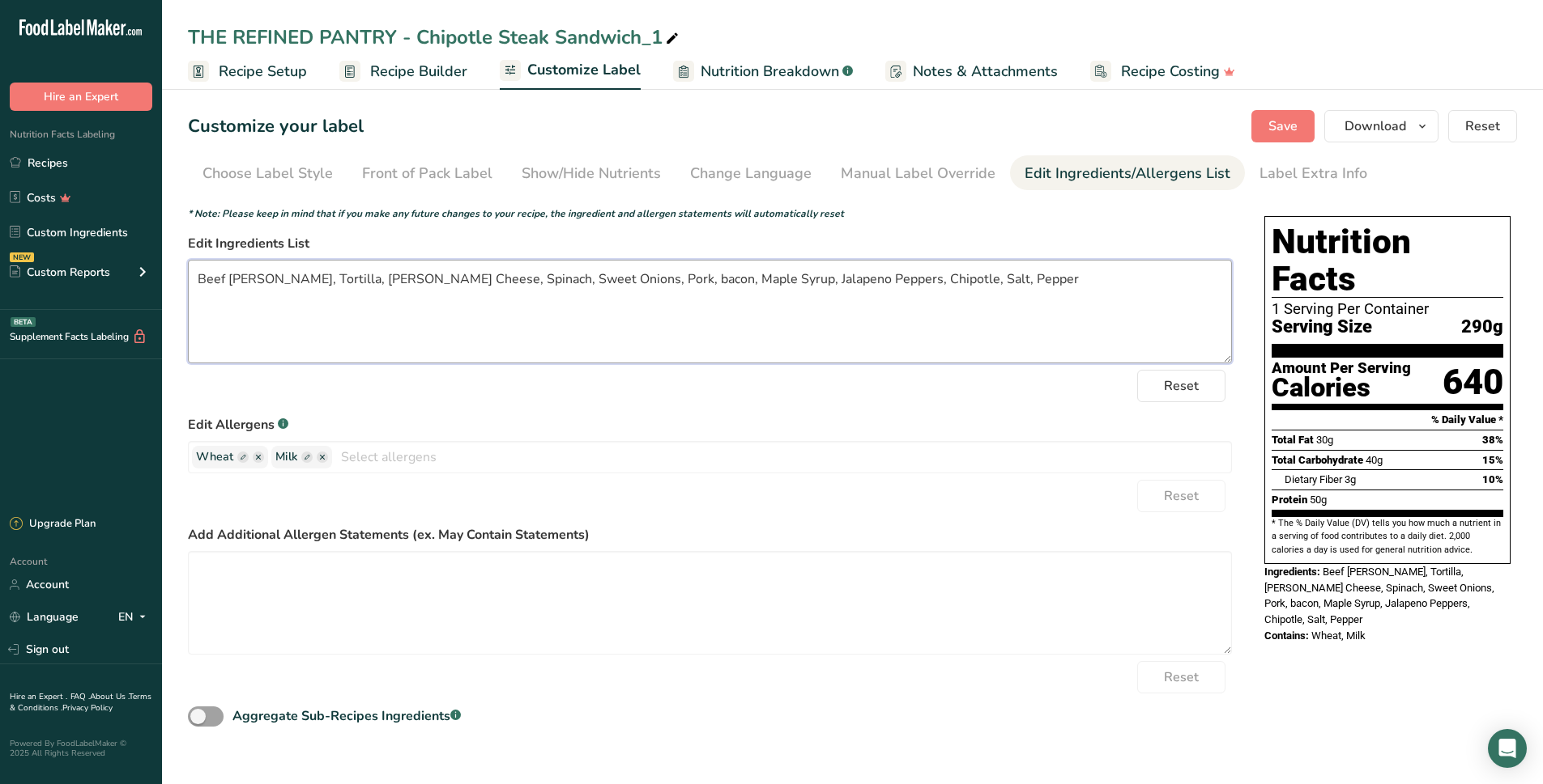
drag, startPoint x: 723, startPoint y: 279, endPoint x: 653, endPoint y: 290, distance: 70.9
click at [653, 290] on textarea "Beef Chuck, Tortilla, Pepper Jack Cheese, Spinach, Sweet Onions, Pork, bacon, M…" at bounding box center [709, 312] width 1044 height 103
click at [652, 279] on textarea "Beef Chuck, Tortilla, Pepper Jack Cheese, Spinach, Sweet Onions, Pork, bacon, P…" at bounding box center [709, 312] width 1044 height 103
click at [675, 278] on textarea "Beef Chuck, Tortilla, Pepper Jack Cheese, Spinach, Sweet Onions, Pork, bacon, N…" at bounding box center [709, 312] width 1044 height 103
click at [1039, 297] on textarea "Beef Chuck, Tortilla, Pepper Jack Cheese, Spinach, Sweet Onions, Pork, bacon, N…" at bounding box center [709, 312] width 1044 height 103
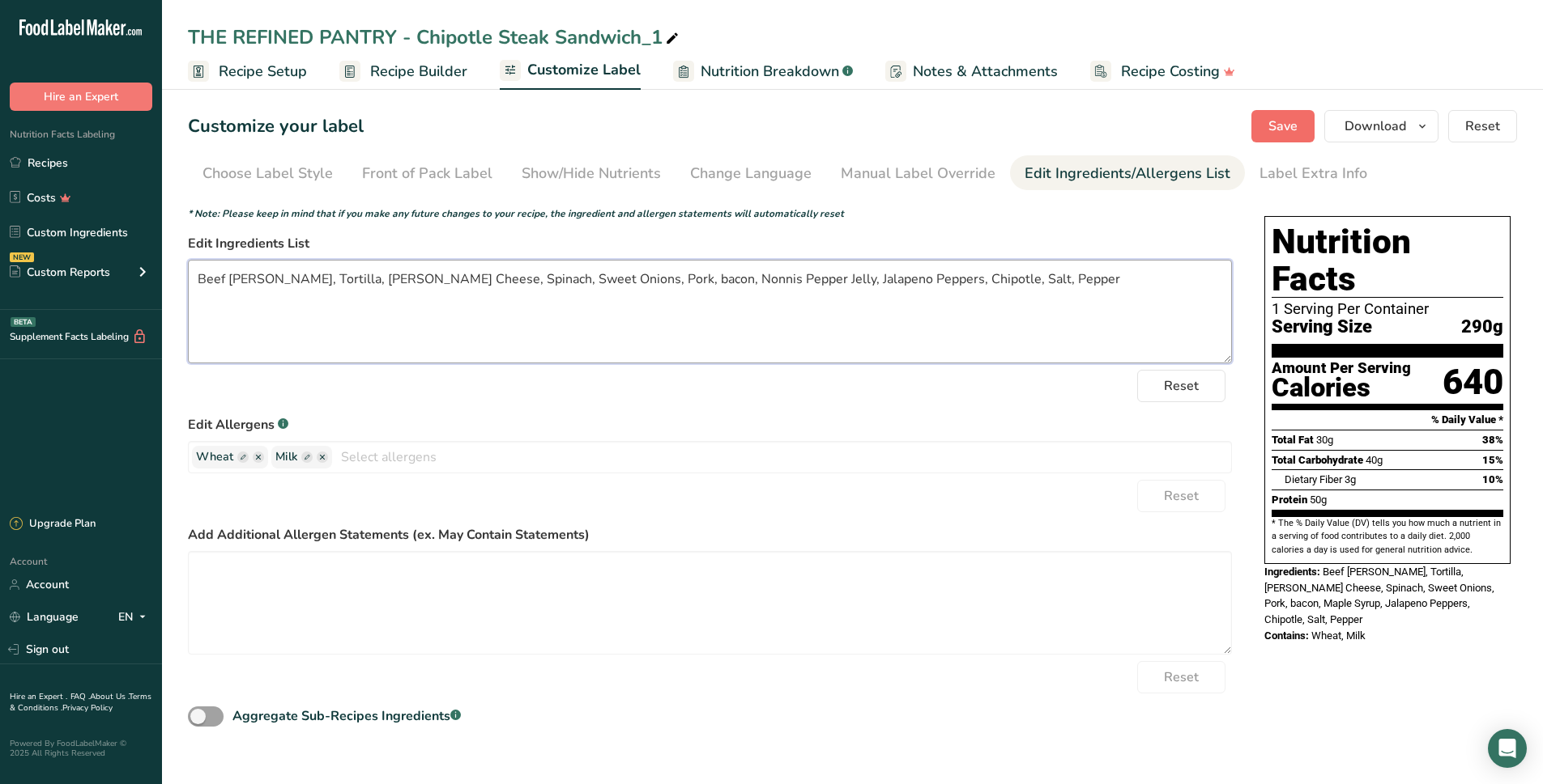
type textarea "Beef Chuck, Tortilla, Pepper Jack Cheese, Spinach, Sweet Onions, Pork, bacon, N…"
click at [1281, 129] on span "Save" at bounding box center [1282, 126] width 29 height 20
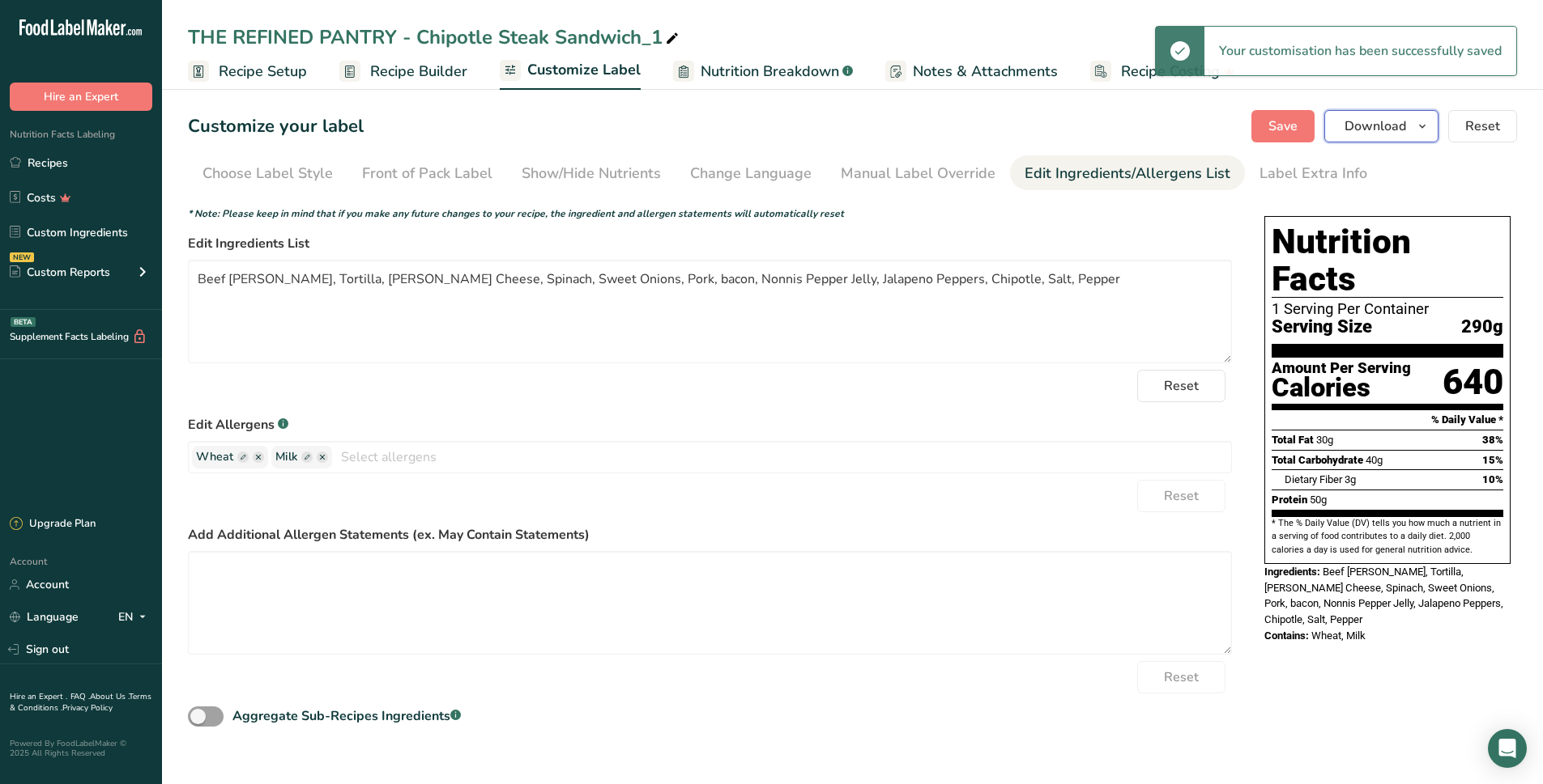
click at [1353, 122] on span "Download" at bounding box center [1375, 126] width 62 height 20
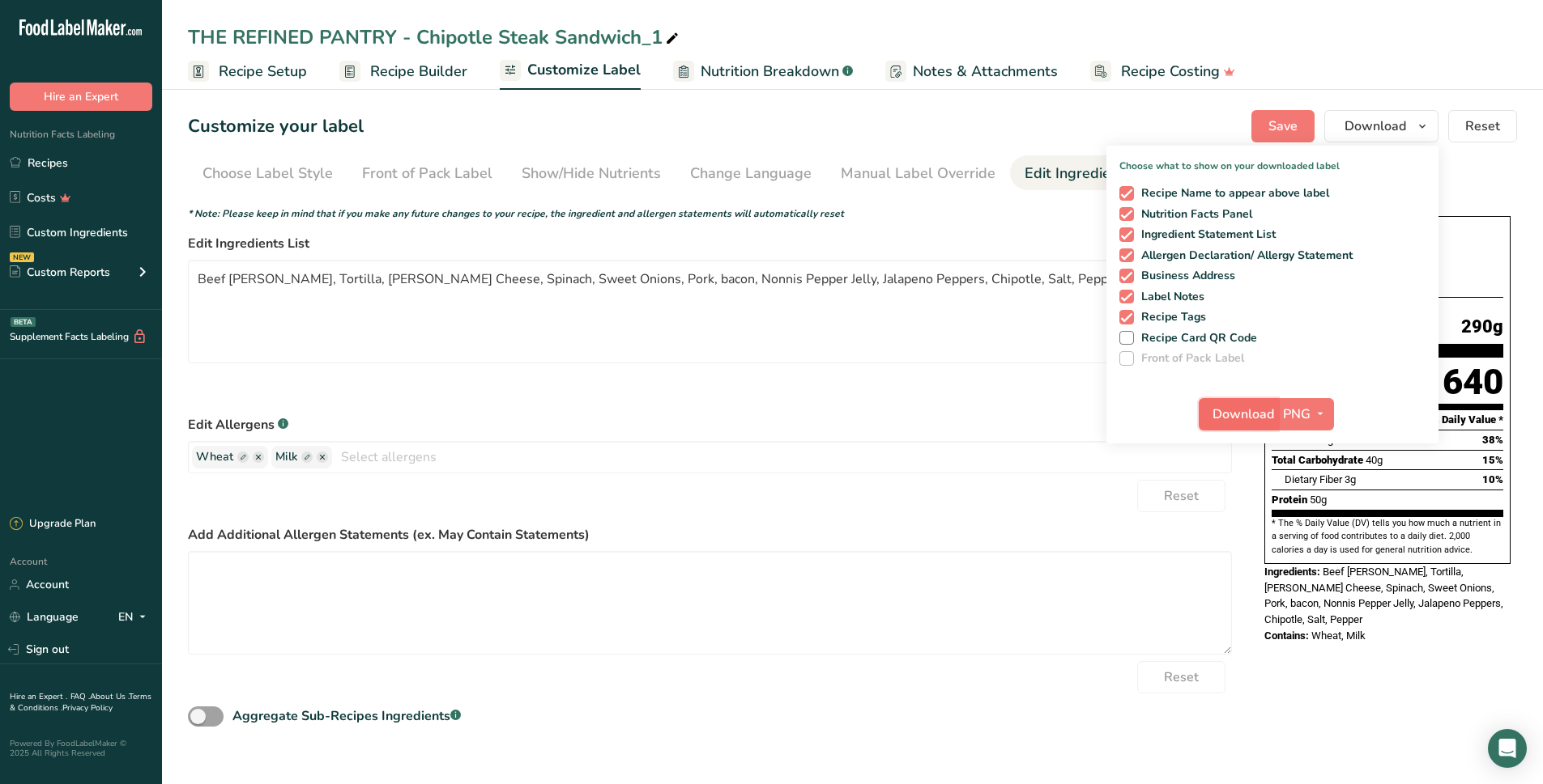
click at [1238, 415] on span "Download" at bounding box center [1243, 415] width 62 height 20
click at [289, 72] on span "Recipe Setup" at bounding box center [262, 71] width 88 height 22
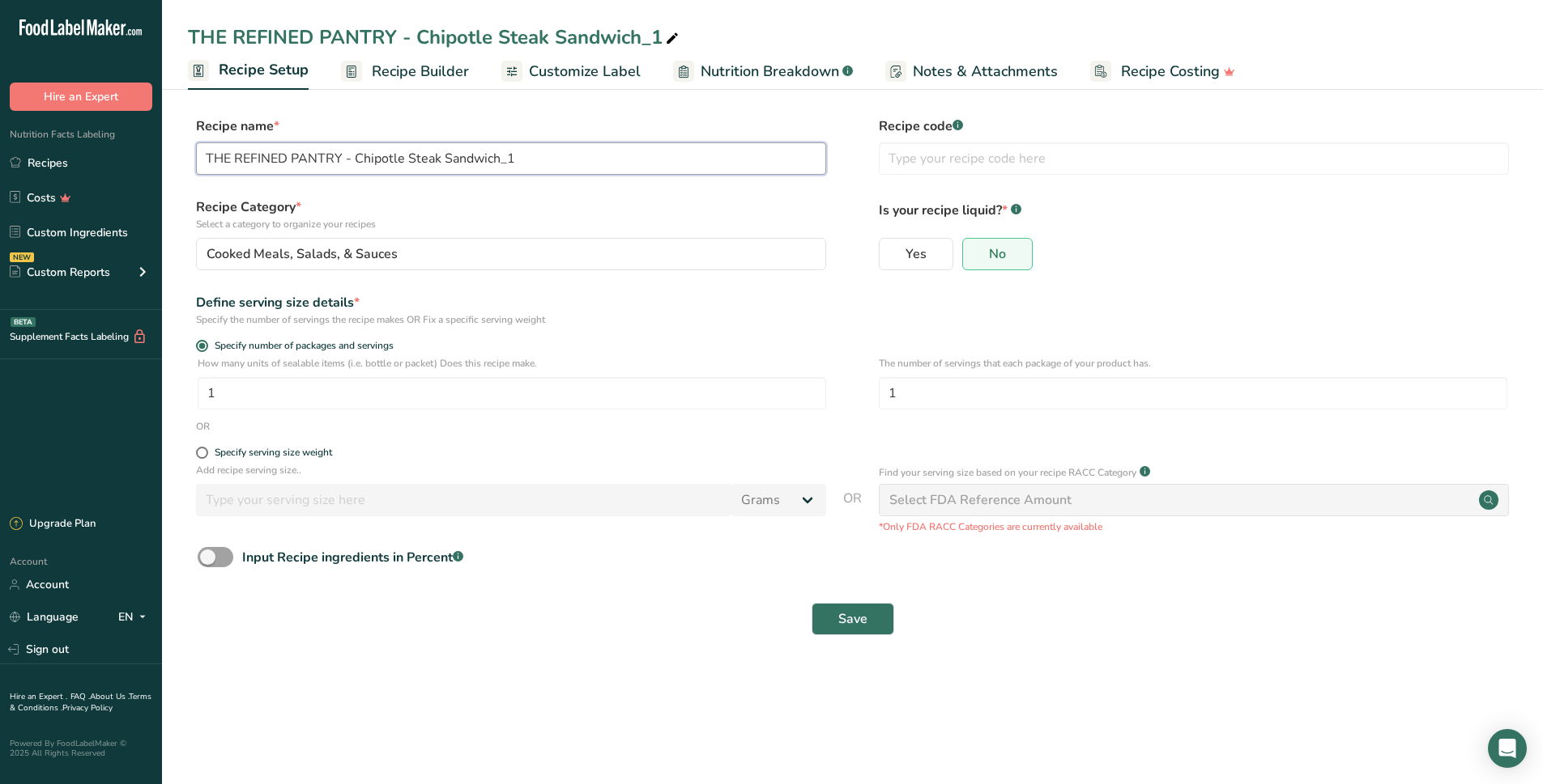
drag, startPoint x: 549, startPoint y: 159, endPoint x: 442, endPoint y: 157, distance: 107.0
click at [442, 157] on input "THE REFINED PANTRY - Chipotle Steak Sandwich_1" at bounding box center [510, 159] width 631 height 33
type input "THE REFINED PANTRY - Chipotle Steak Wrap"
click at [869, 624] on button "Save" at bounding box center [852, 619] width 82 height 33
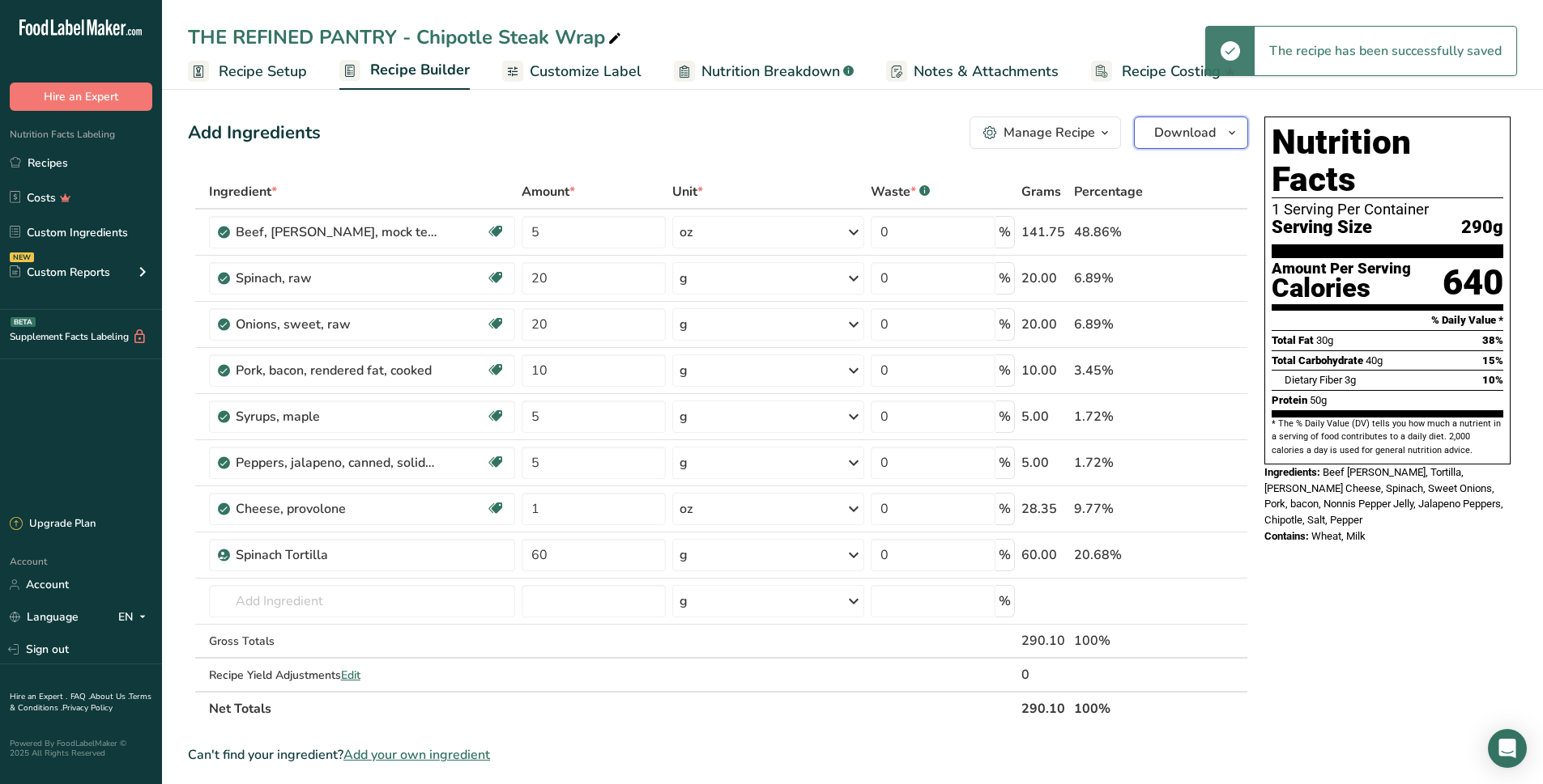
click at [1175, 117] on button "Download" at bounding box center [1191, 132] width 114 height 33
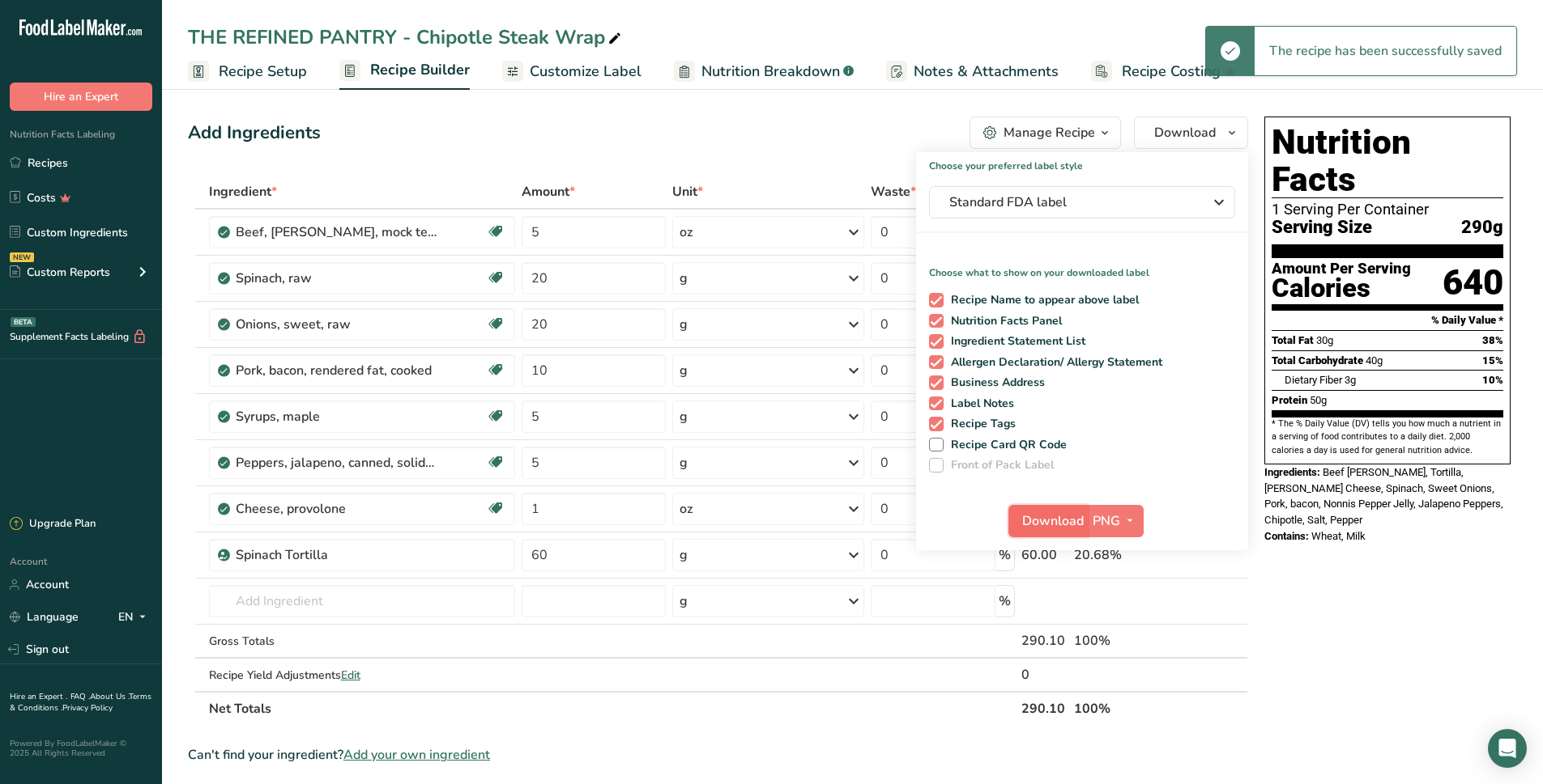
click at [1070, 524] on span "Download" at bounding box center [1052, 521] width 62 height 20
